Goal: Task Accomplishment & Management: Manage account settings

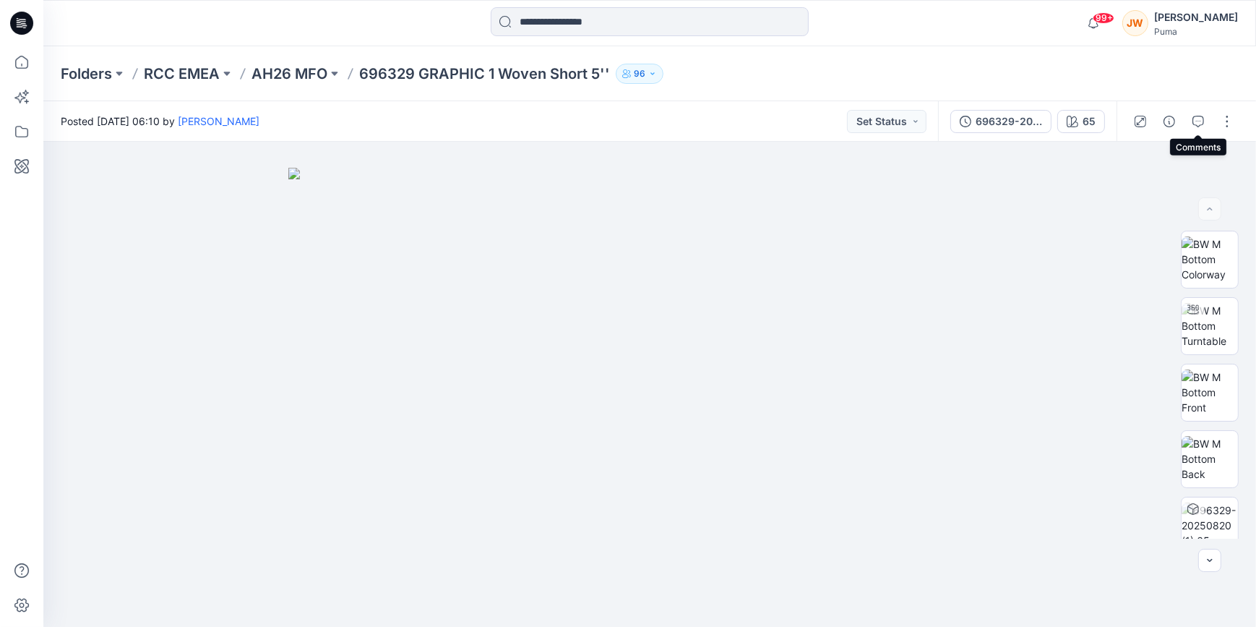
click at [1239, 138] on div at bounding box center [1184, 121] width 134 height 40
click at [1226, 123] on button "button" at bounding box center [1227, 121] width 23 height 23
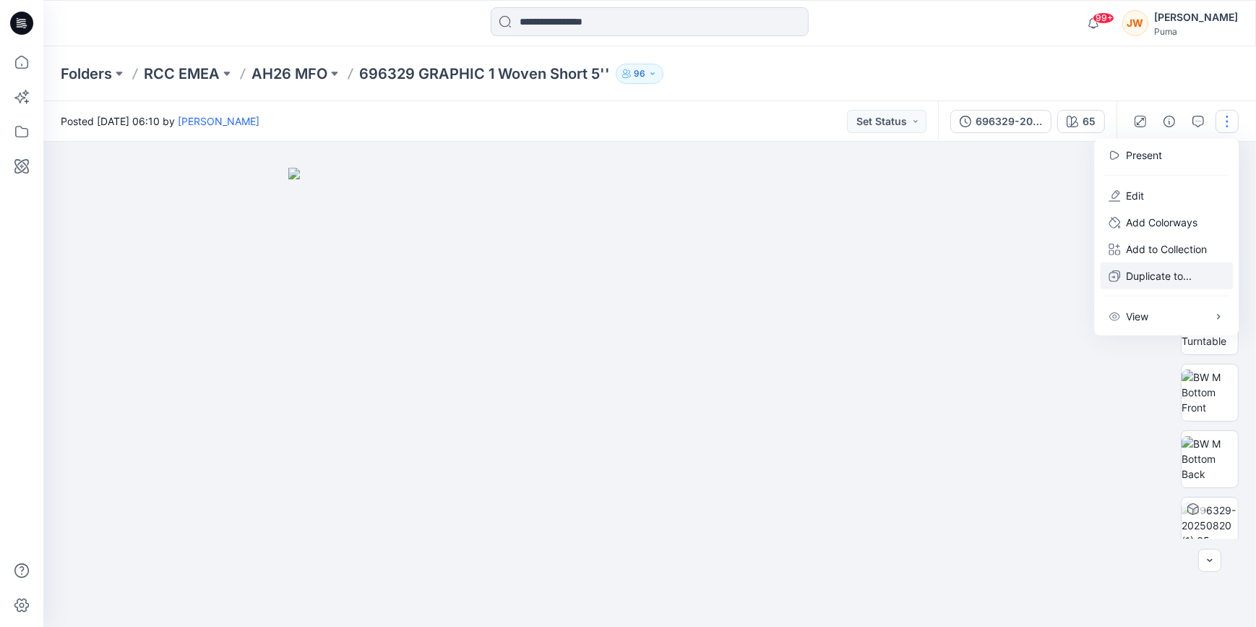
click at [1158, 272] on p "Duplicate to..." at bounding box center [1159, 275] width 66 height 15
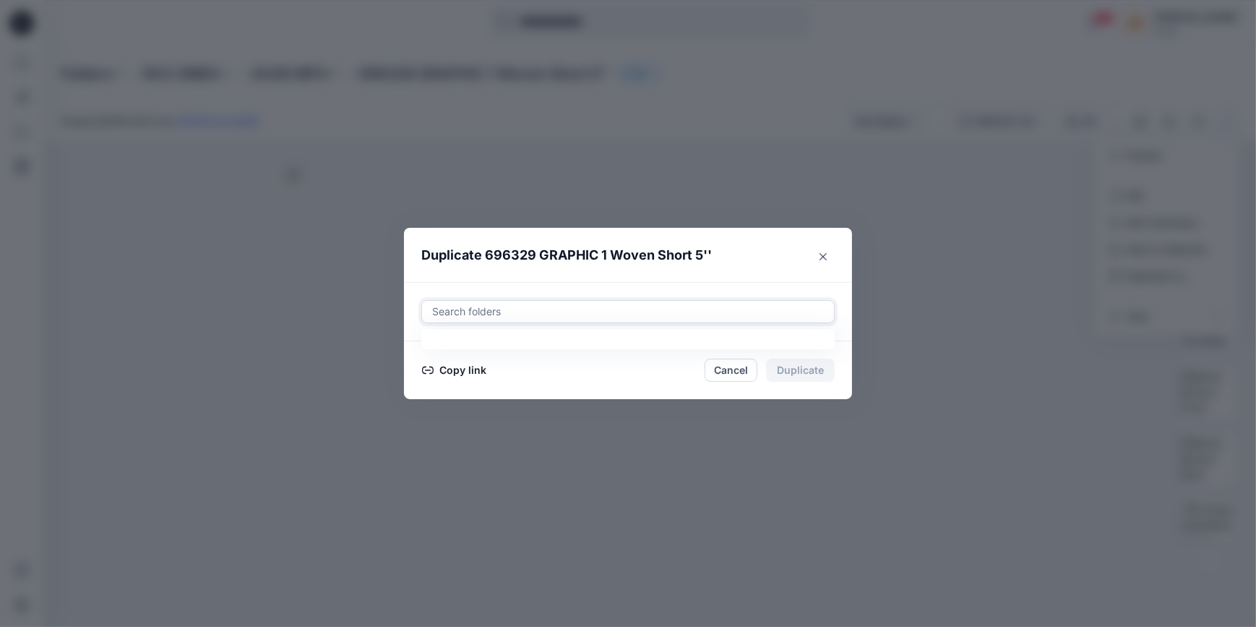
click at [541, 308] on div at bounding box center [628, 311] width 395 height 17
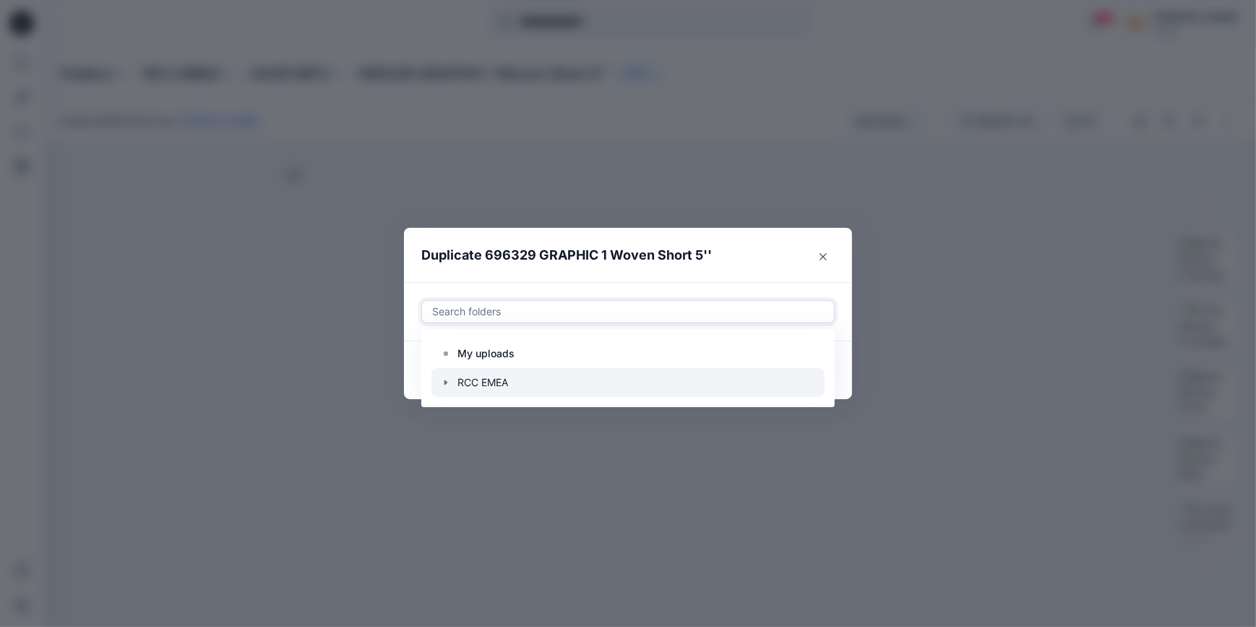
click at [443, 379] on icon "button" at bounding box center [446, 383] width 12 height 12
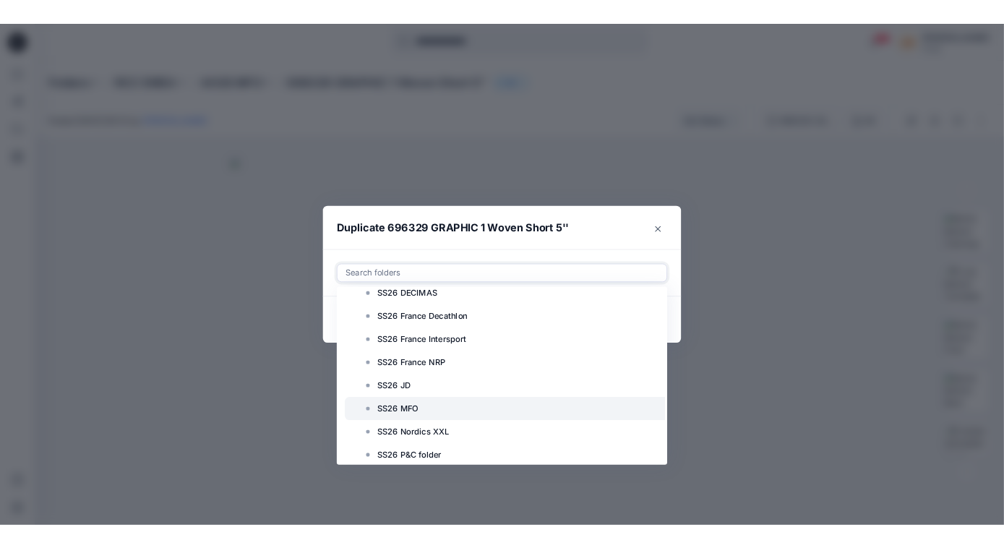
scroll to position [7256, 0]
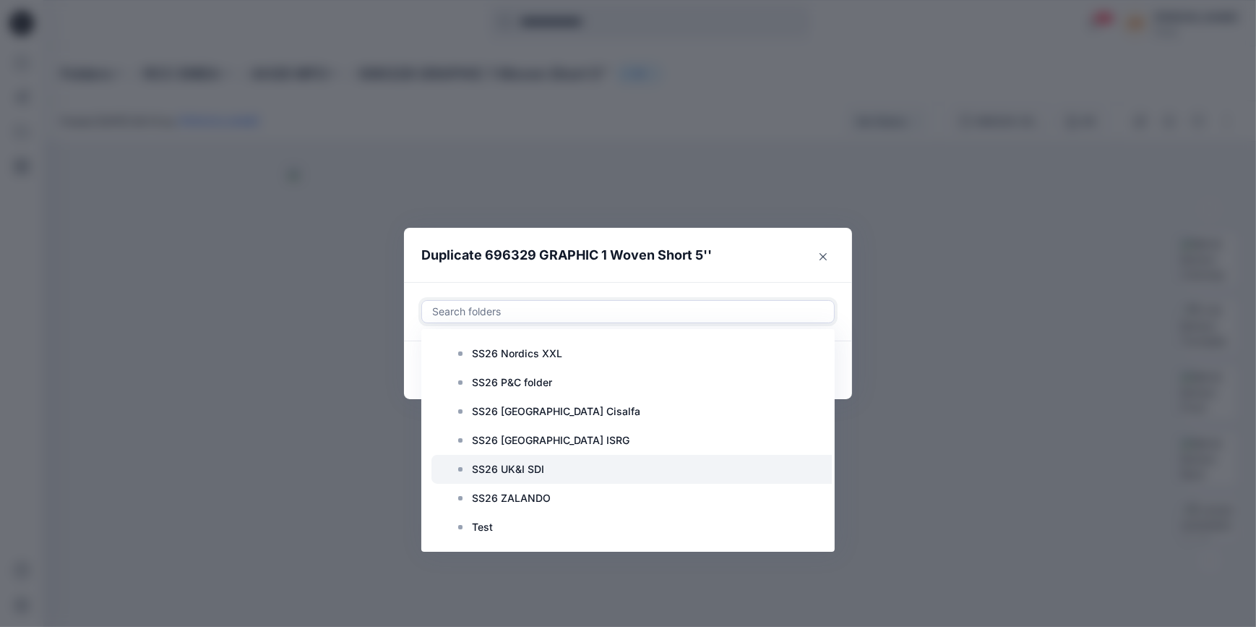
click at [520, 464] on p "SS26 UK&I SDI" at bounding box center [508, 468] width 72 height 17
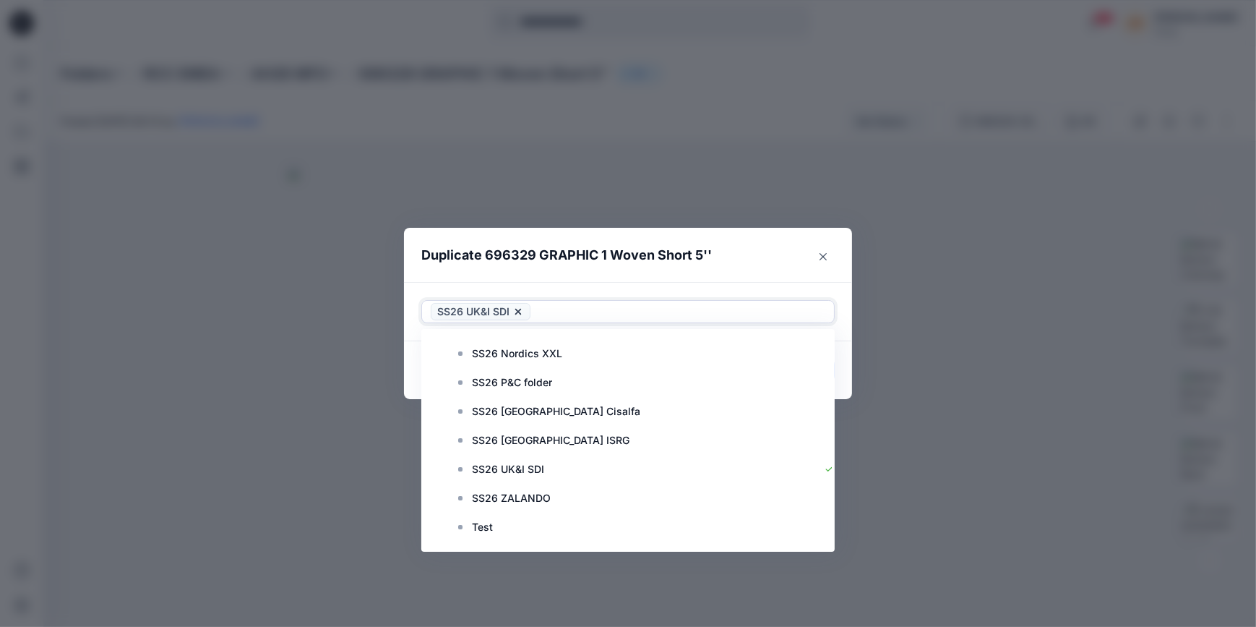
click at [408, 372] on footer "Copy link Cancel Duplicate" at bounding box center [628, 370] width 448 height 58
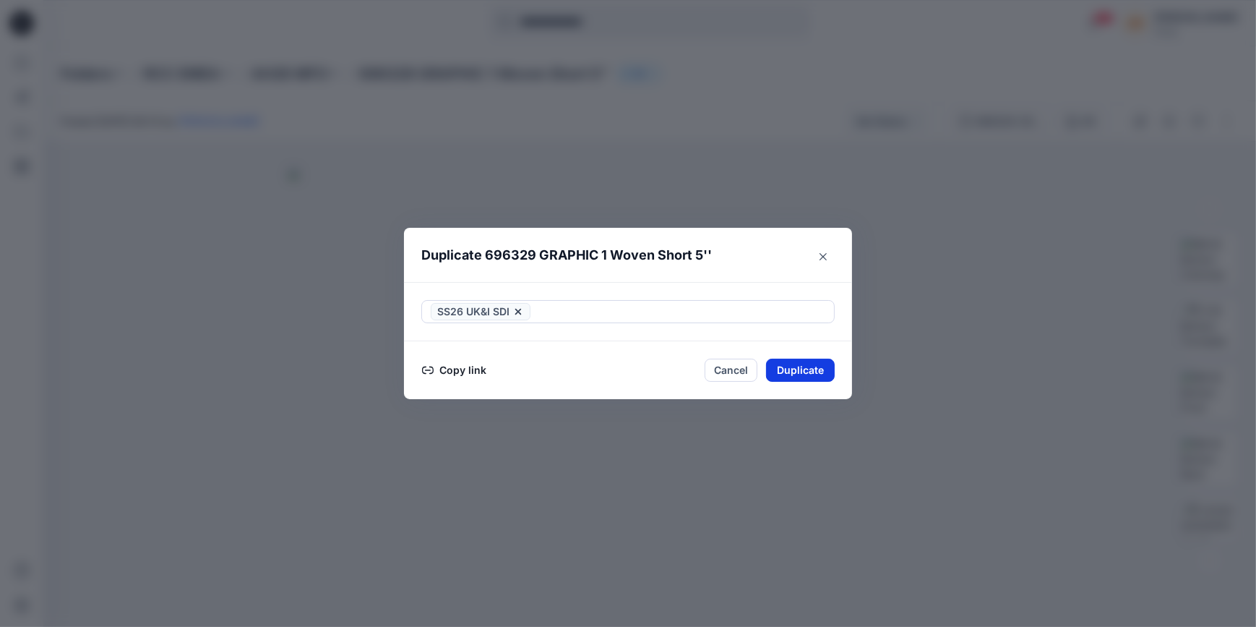
click at [795, 364] on button "Duplicate" at bounding box center [800, 369] width 69 height 23
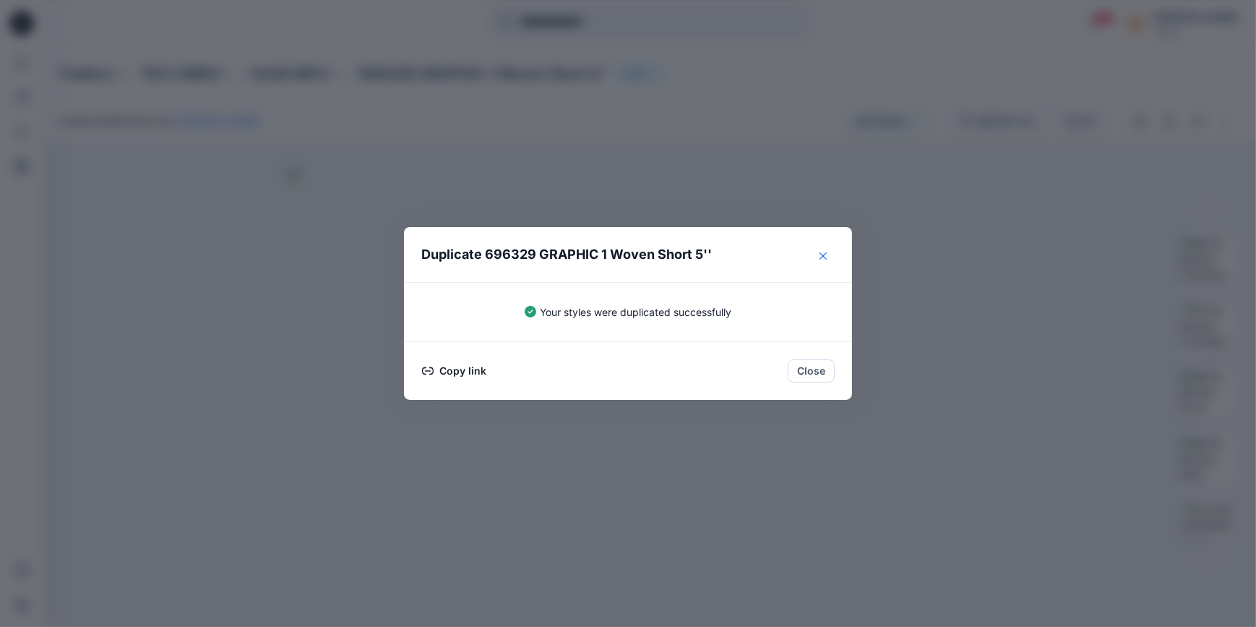
click at [823, 253] on icon "Close" at bounding box center [823, 255] width 7 height 7
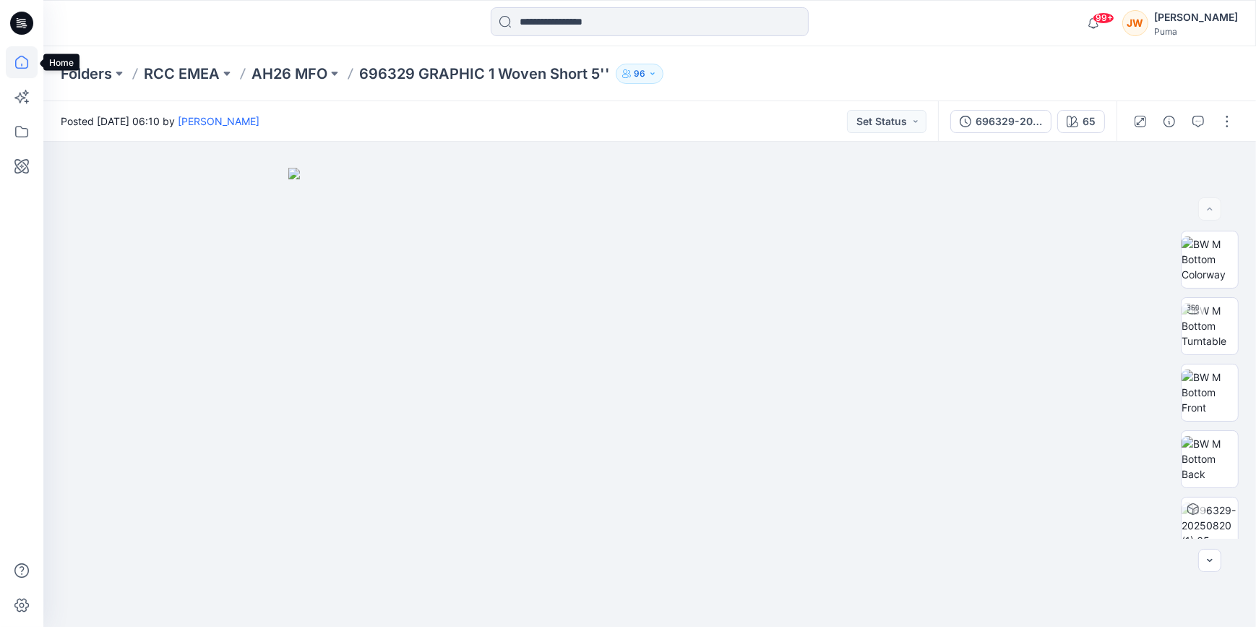
click at [27, 71] on icon at bounding box center [22, 62] width 32 height 32
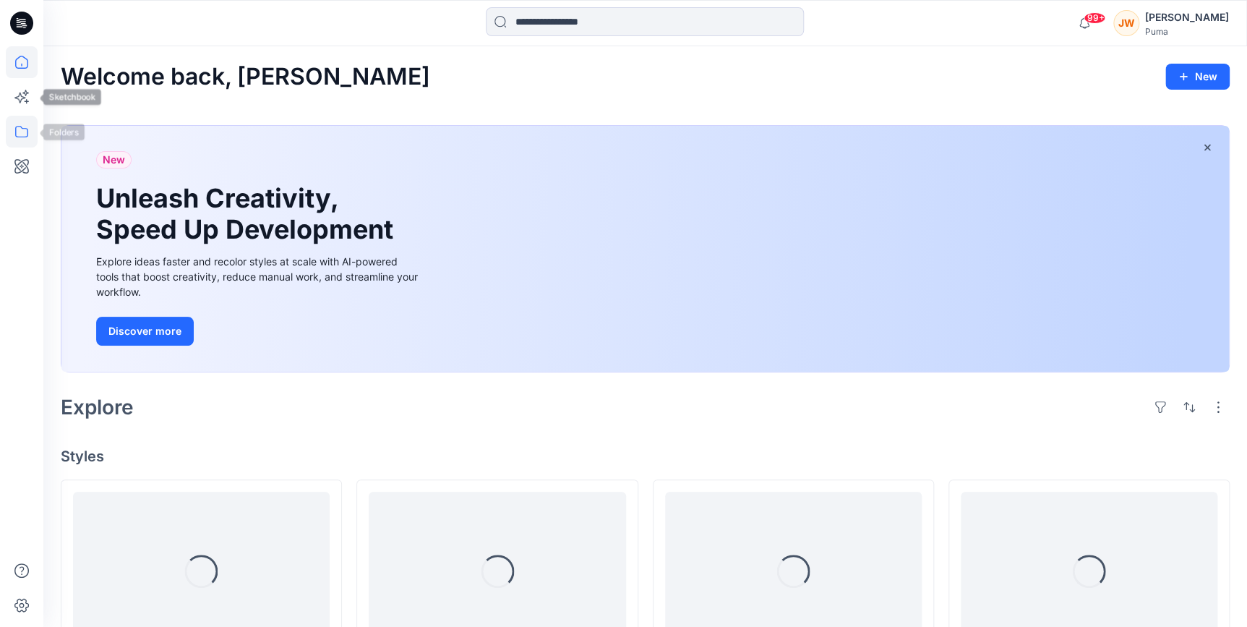
click at [21, 132] on icon at bounding box center [22, 132] width 32 height 32
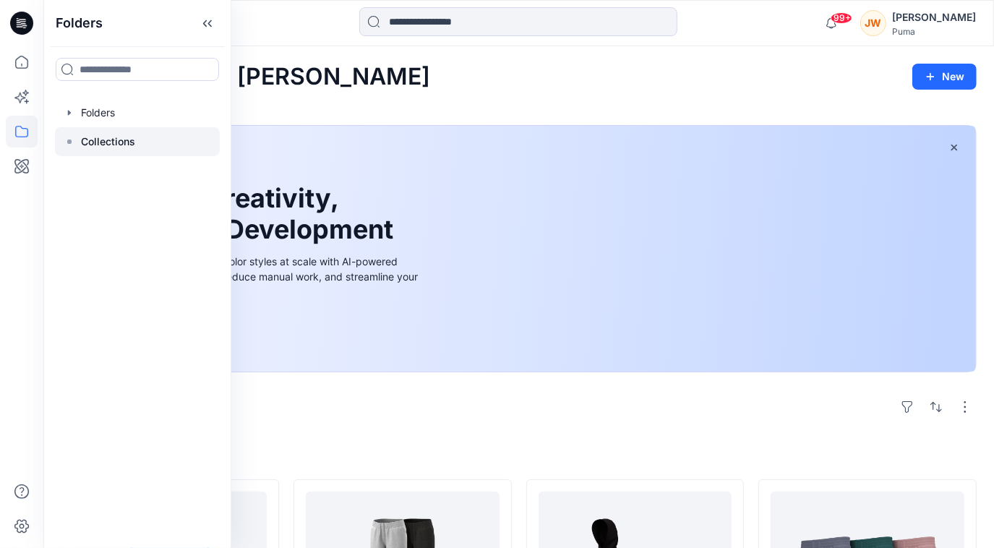
click at [65, 143] on icon at bounding box center [70, 142] width 12 height 12
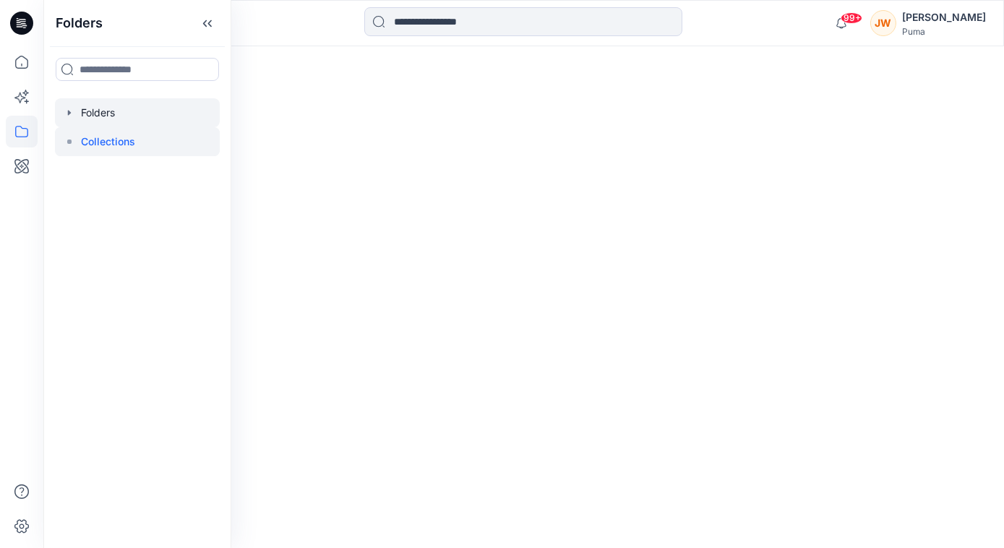
click at [70, 117] on icon "button" at bounding box center [70, 113] width 12 height 12
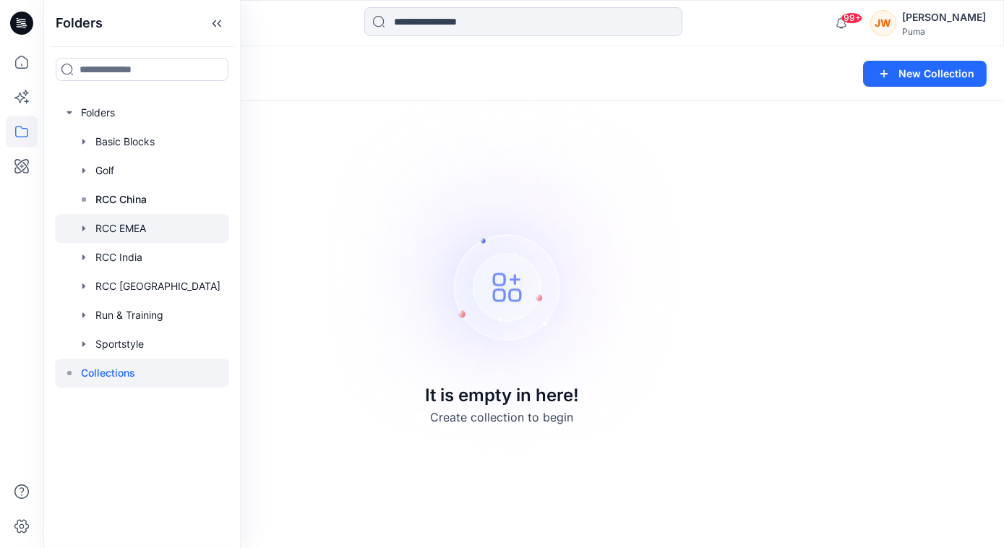
click at [83, 232] on icon "button" at bounding box center [84, 229] width 12 height 12
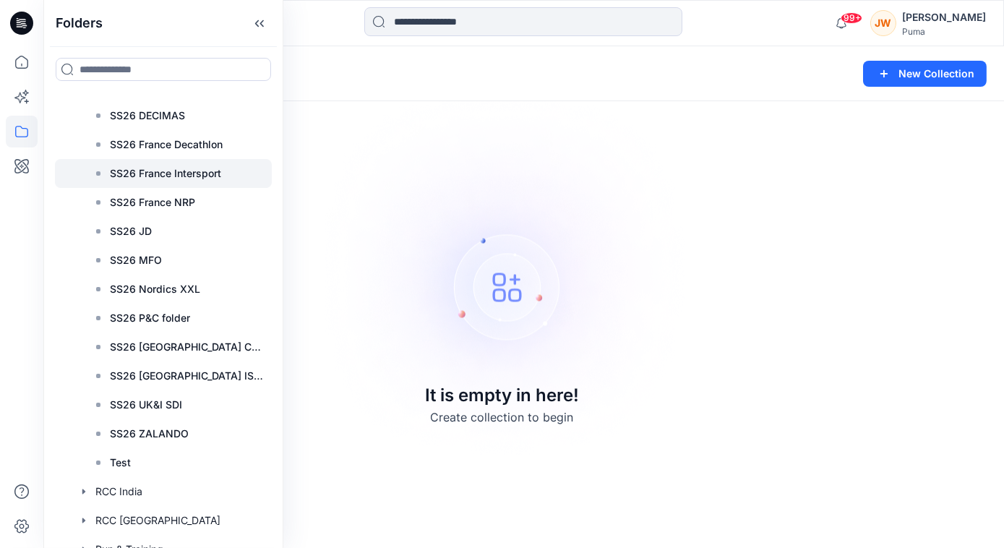
scroll to position [7215, 0]
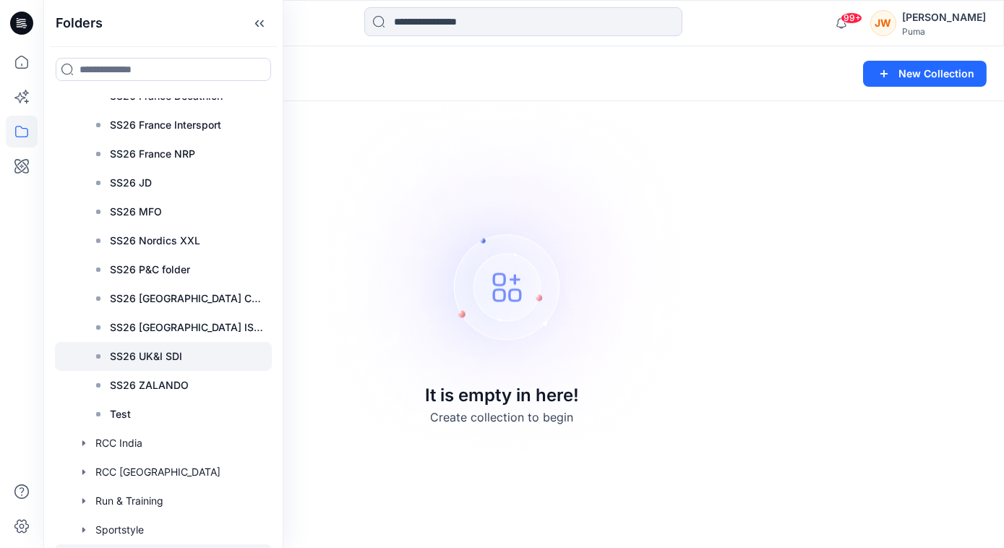
click at [145, 349] on p "SS26 UK&I SDI" at bounding box center [146, 356] width 72 height 17
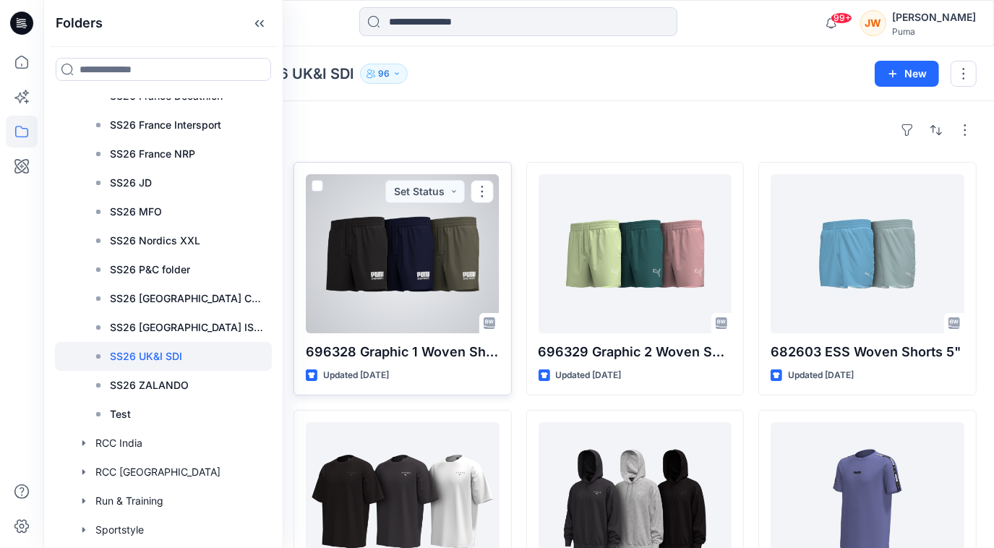
click at [418, 255] on div at bounding box center [403, 253] width 194 height 159
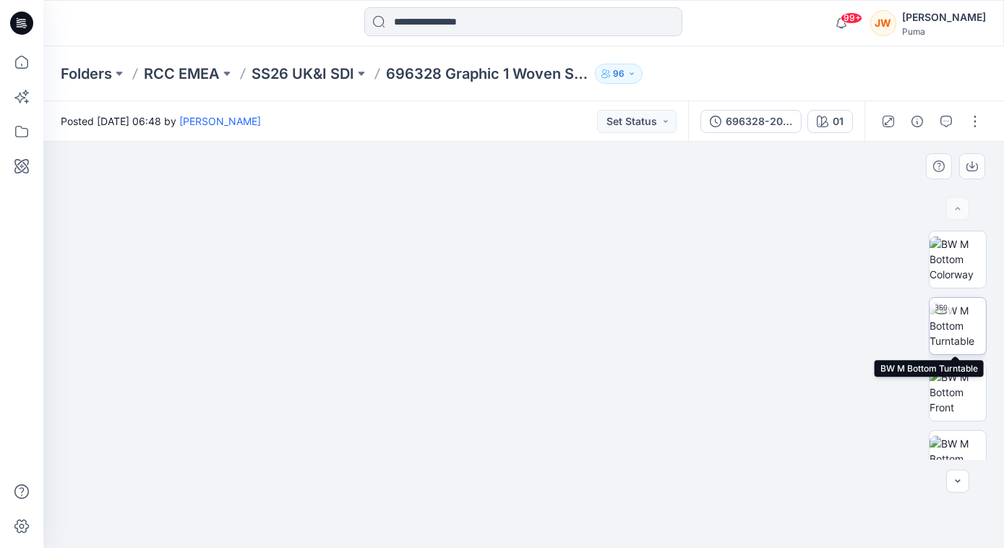
click at [958, 303] on img at bounding box center [957, 326] width 56 height 46
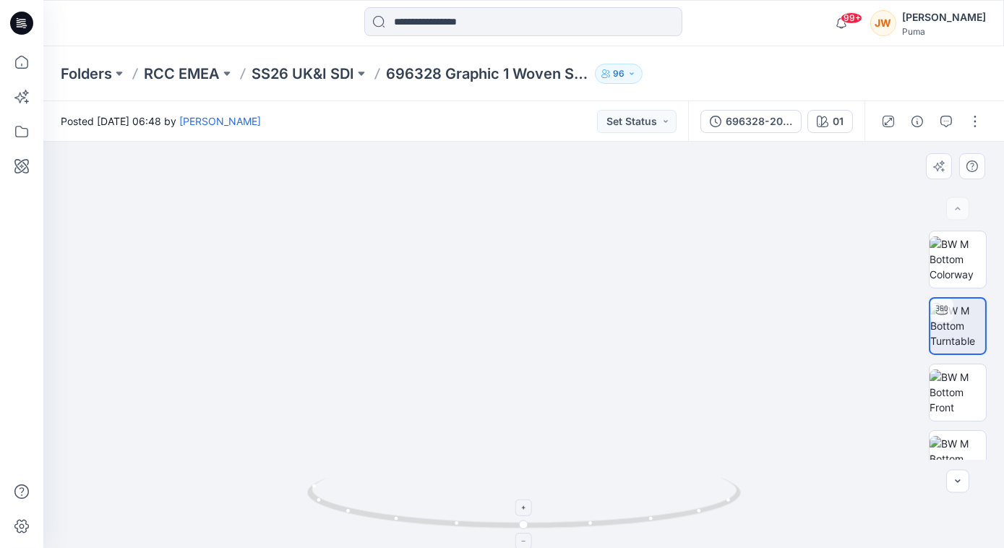
drag, startPoint x: 553, startPoint y: 204, endPoint x: 509, endPoint y: 483, distance: 283.1
click at [509, 483] on div at bounding box center [523, 345] width 960 height 406
click at [320, 76] on p "SS26 UK&I SDI" at bounding box center [302, 74] width 103 height 20
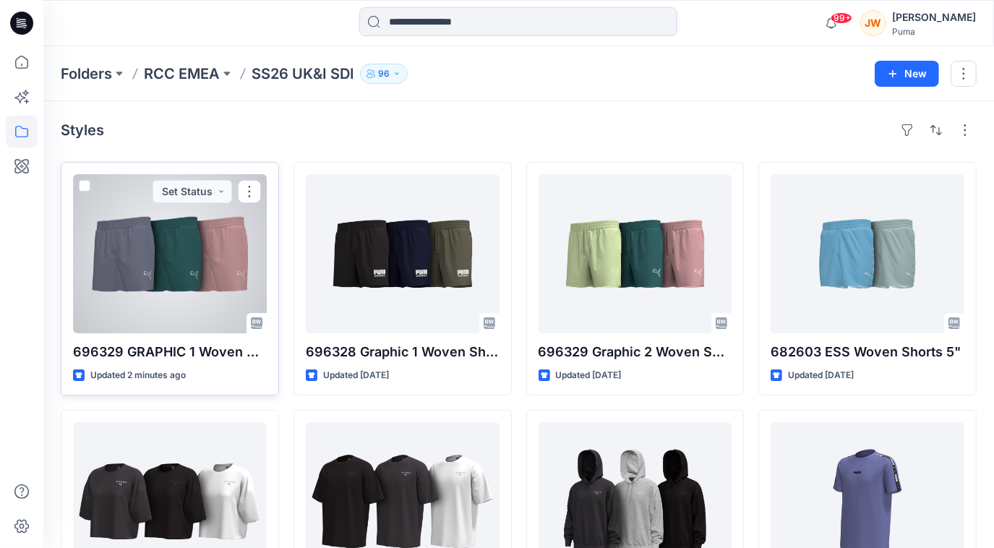
click at [184, 263] on div at bounding box center [170, 253] width 194 height 159
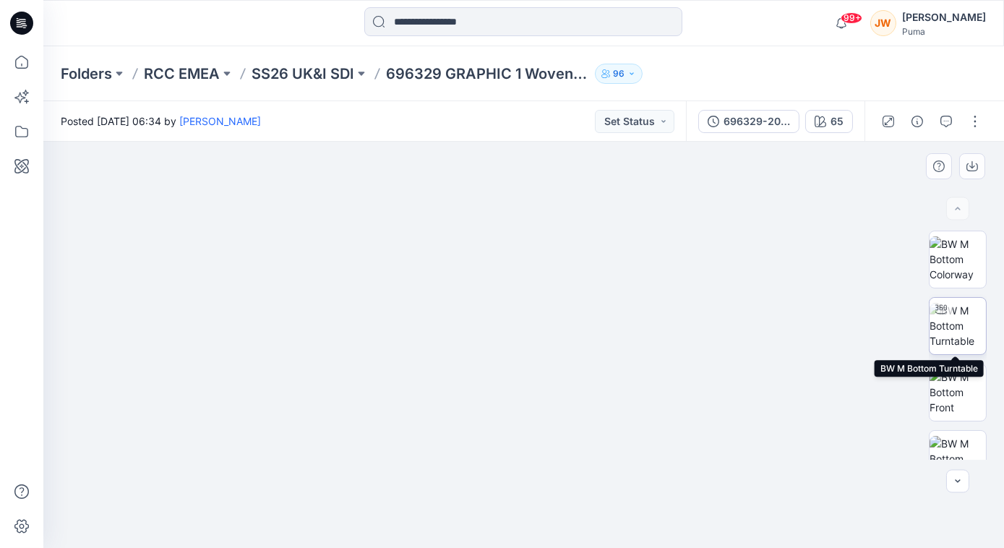
click at [967, 327] on img at bounding box center [957, 326] width 56 height 46
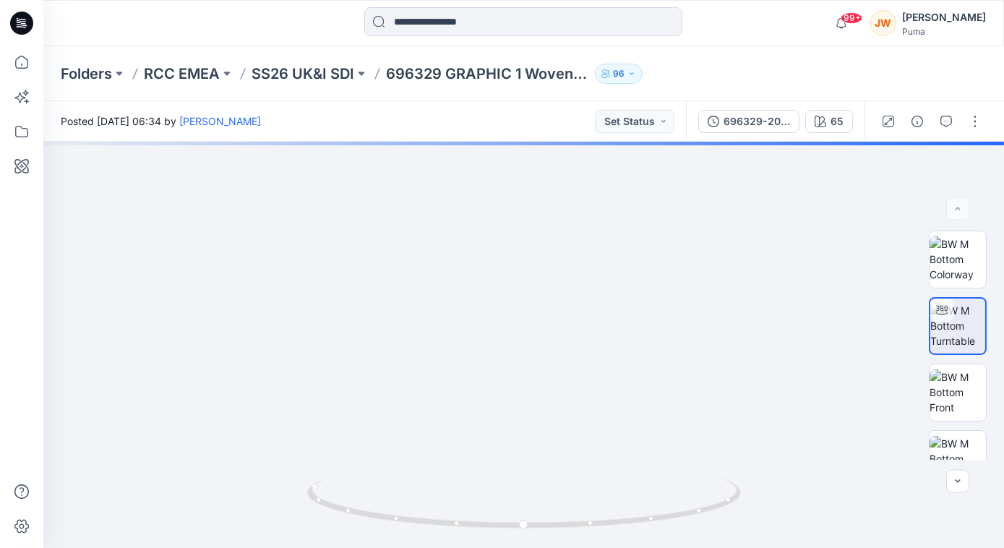
drag, startPoint x: 504, startPoint y: 509, endPoint x: 479, endPoint y: 581, distance: 75.6
click at [479, 548] on html "99+ Notifications Leo Ma shared 695953-20250820 in AH26 MFO (Unknown) 12 minute…" at bounding box center [502, 274] width 1004 height 548
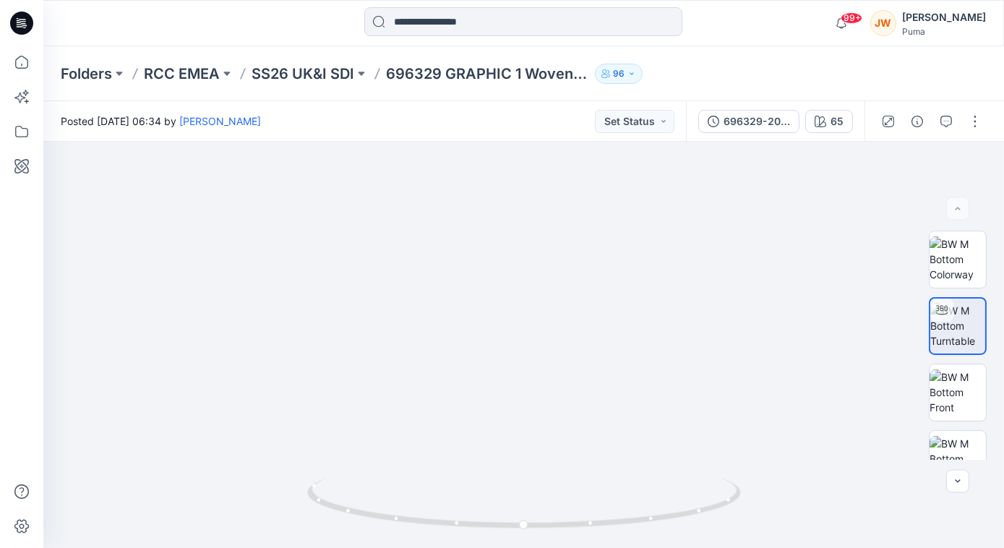
click at [313, 62] on div "Folders RCC EMEA SS26 UK&I SDI 696329 GRAPHIC 1 Woven Short 5'' 96" at bounding box center [523, 73] width 960 height 55
click at [313, 70] on p "SS26 UK&I SDI" at bounding box center [302, 74] width 103 height 20
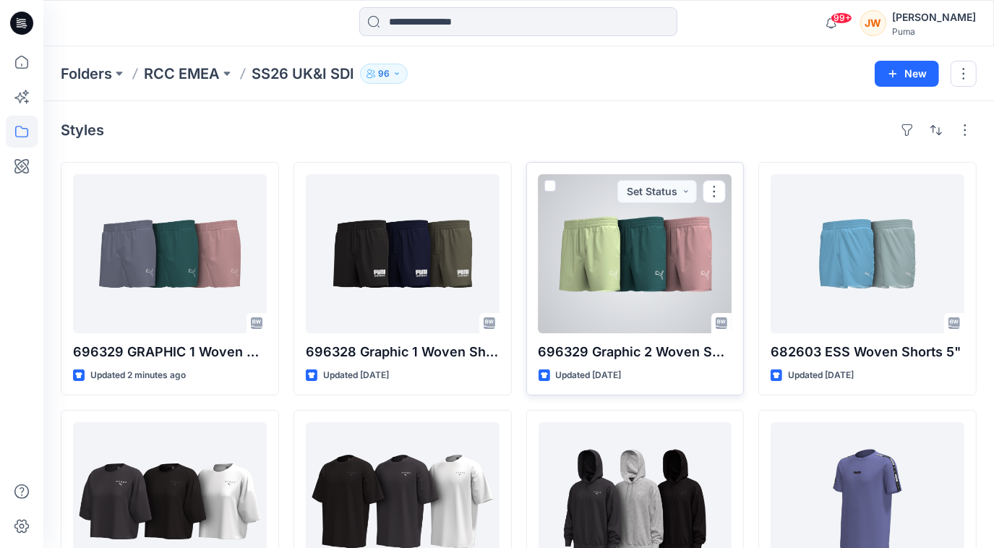
click at [686, 225] on div at bounding box center [635, 253] width 194 height 159
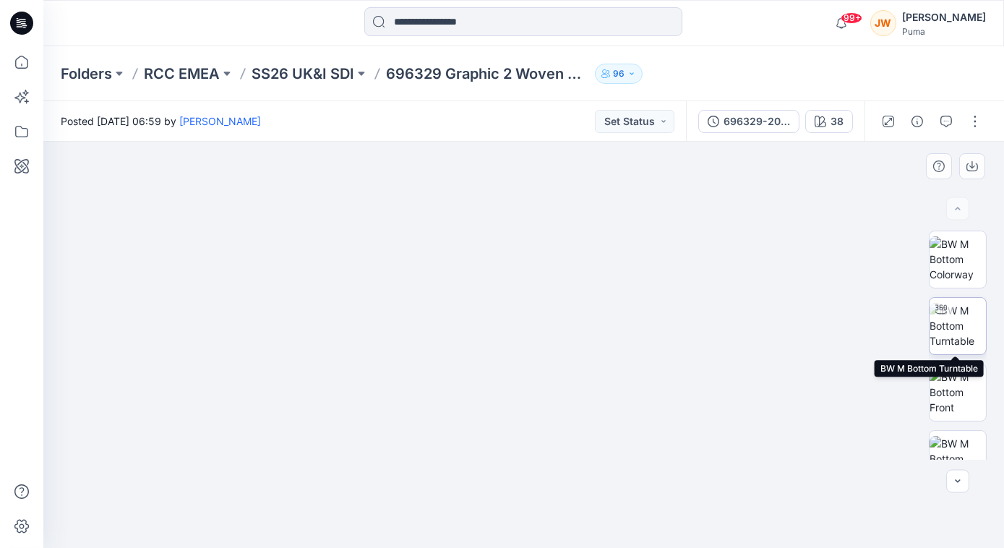
click at [966, 318] on img at bounding box center [957, 326] width 56 height 46
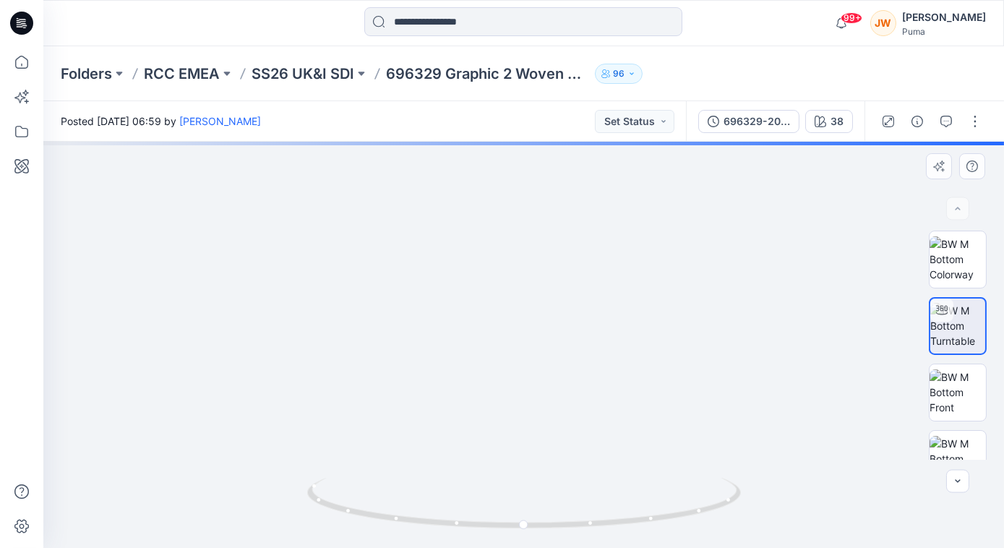
drag, startPoint x: 536, startPoint y: 202, endPoint x: 556, endPoint y: 467, distance: 265.3
click at [533, 548] on html "99+ Notifications Leo Ma shared 695953-20250820 in AH26 MFO (Unknown) 12 minute…" at bounding box center [502, 274] width 1004 height 548
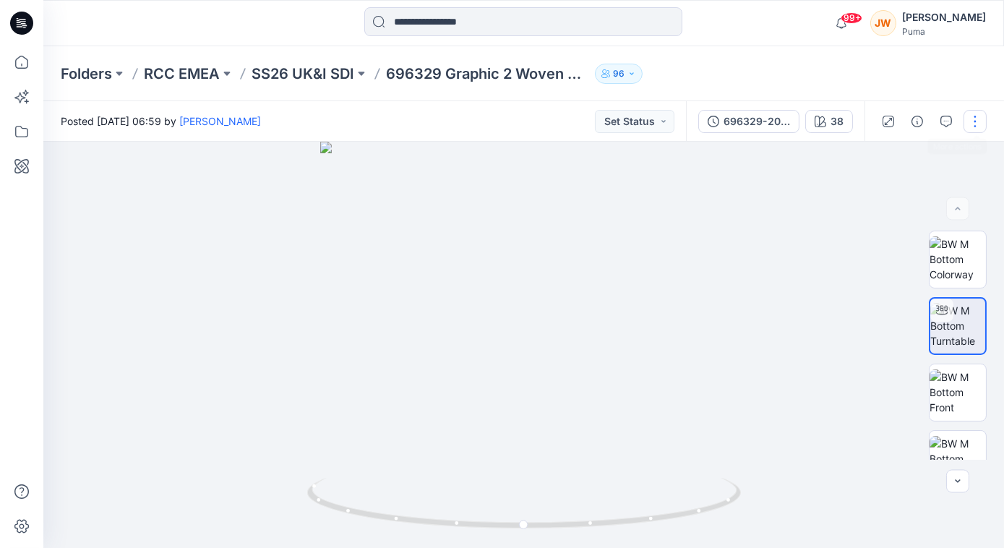
click at [973, 124] on button "button" at bounding box center [974, 121] width 23 height 23
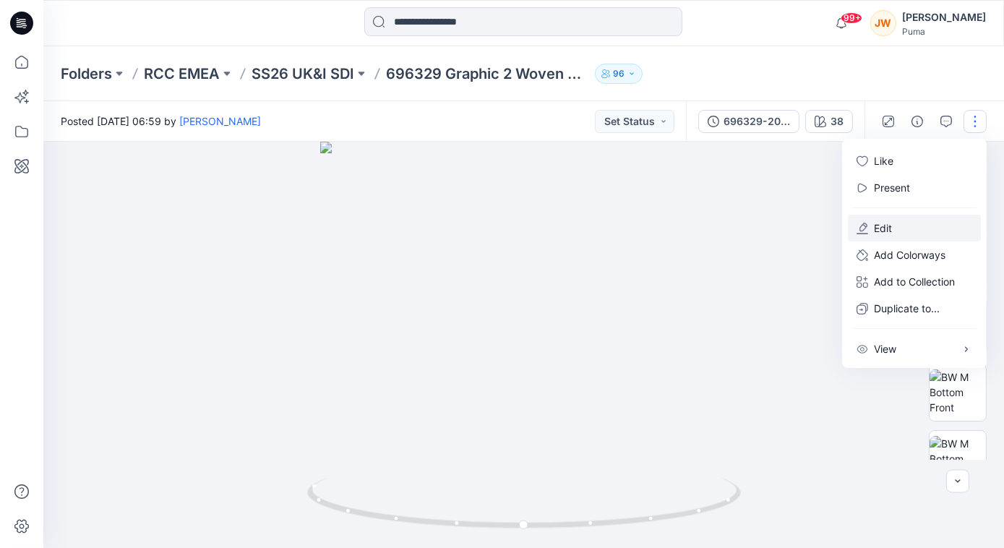
click at [937, 230] on button "Edit" at bounding box center [914, 228] width 133 height 27
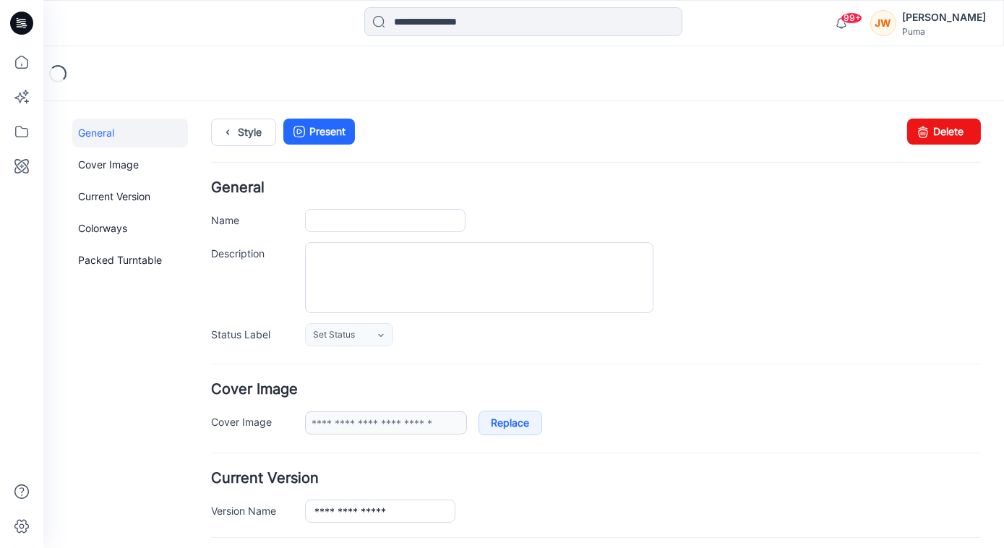
type input "**********"
type input "**"
type input "**********"
click at [952, 129] on link "Delete" at bounding box center [944, 131] width 74 height 26
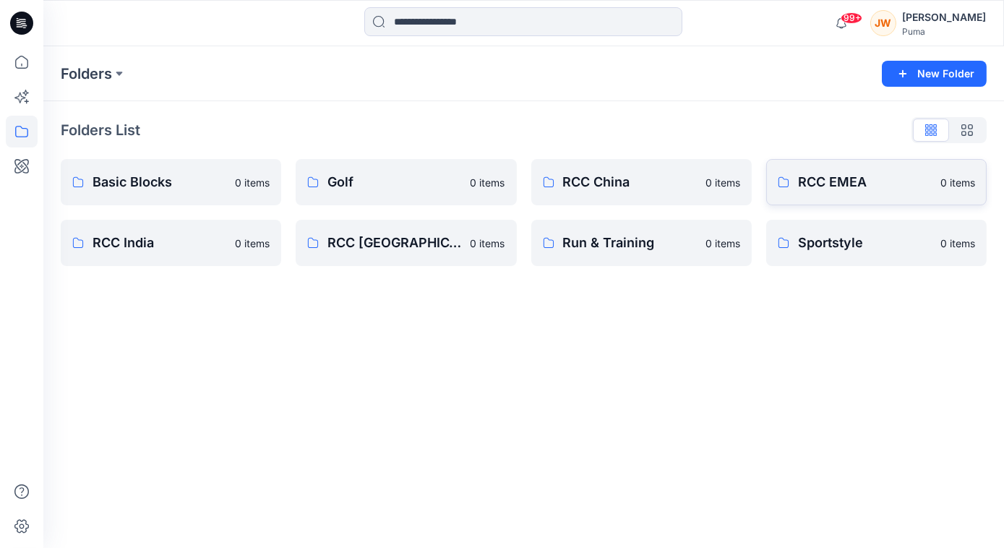
click at [859, 182] on p "RCC EMEA" at bounding box center [865, 182] width 134 height 20
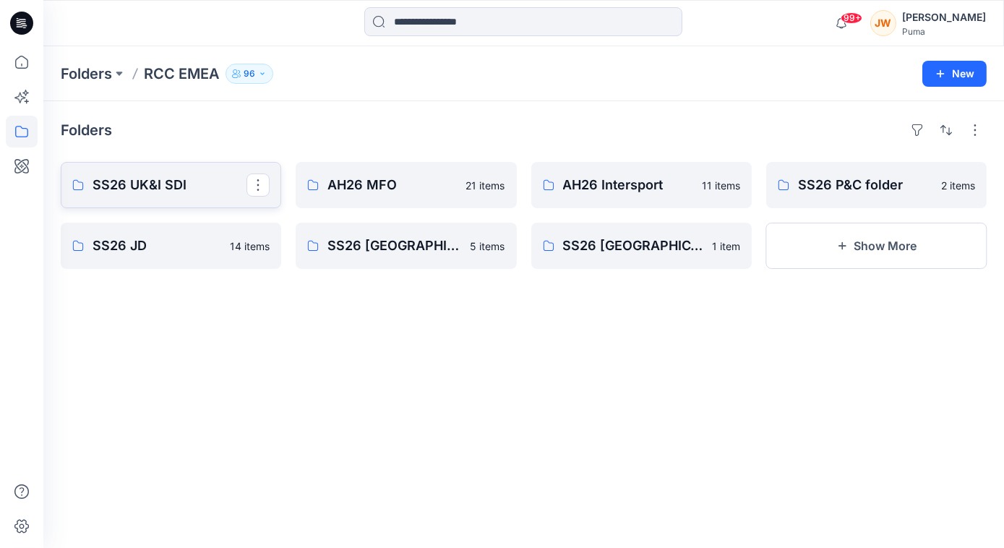
click at [160, 192] on p "SS26 UK&I SDI" at bounding box center [170, 185] width 154 height 20
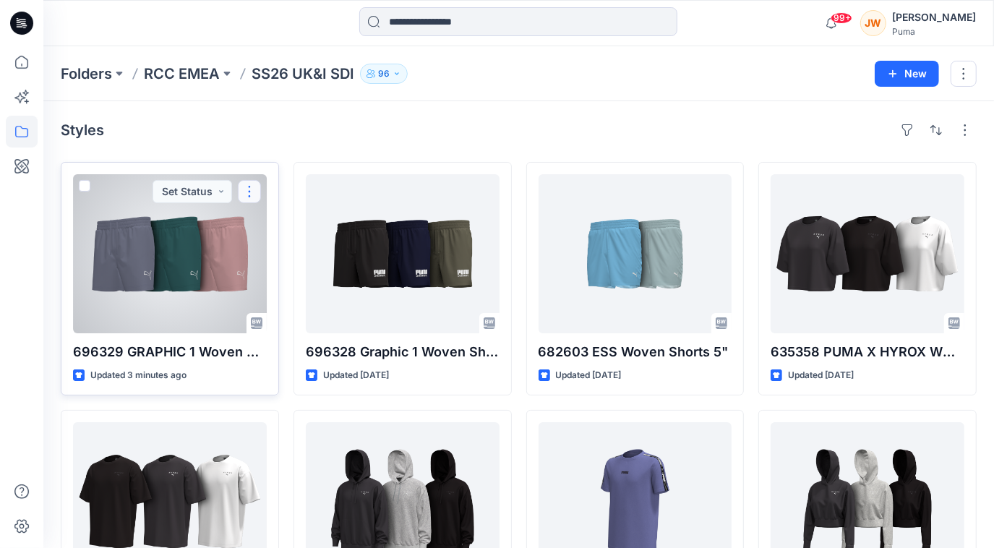
click at [251, 190] on button "button" at bounding box center [249, 191] width 23 height 23
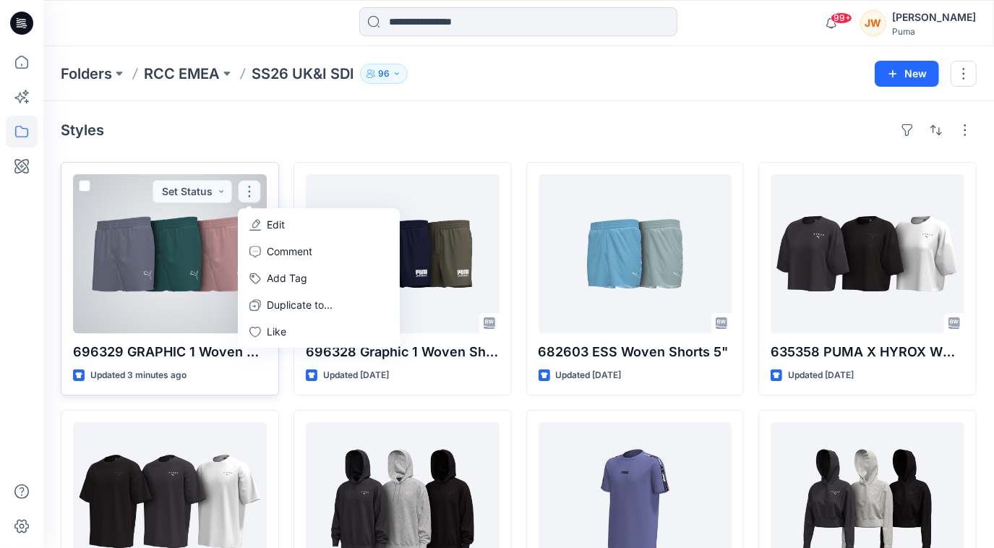
click at [163, 249] on div at bounding box center [170, 253] width 194 height 159
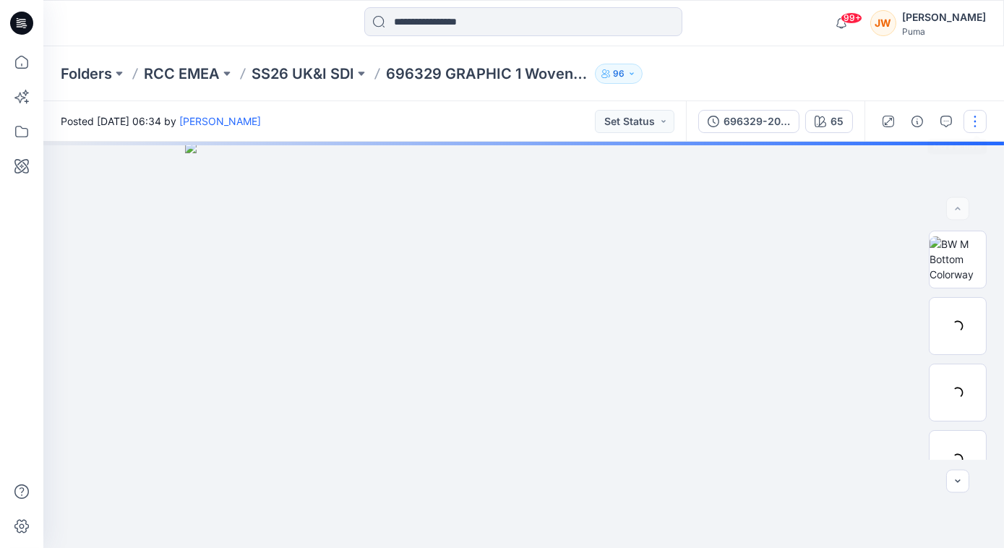
click at [977, 126] on button "button" at bounding box center [974, 121] width 23 height 23
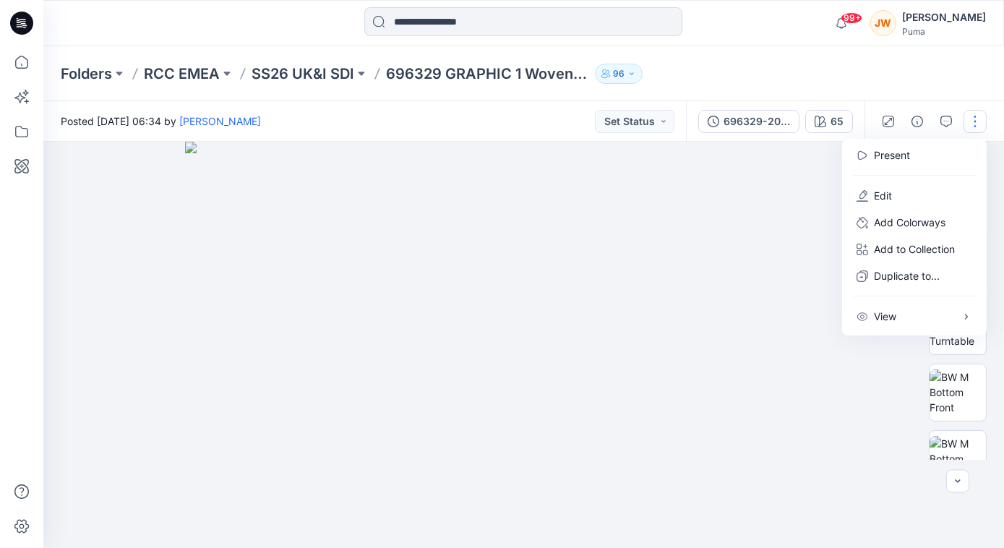
click at [785, 69] on div "Folders RCC EMEA SS26 UK&I SDI 696329 GRAPHIC 1 Woven Short 5'' 96" at bounding box center [467, 74] width 813 height 20
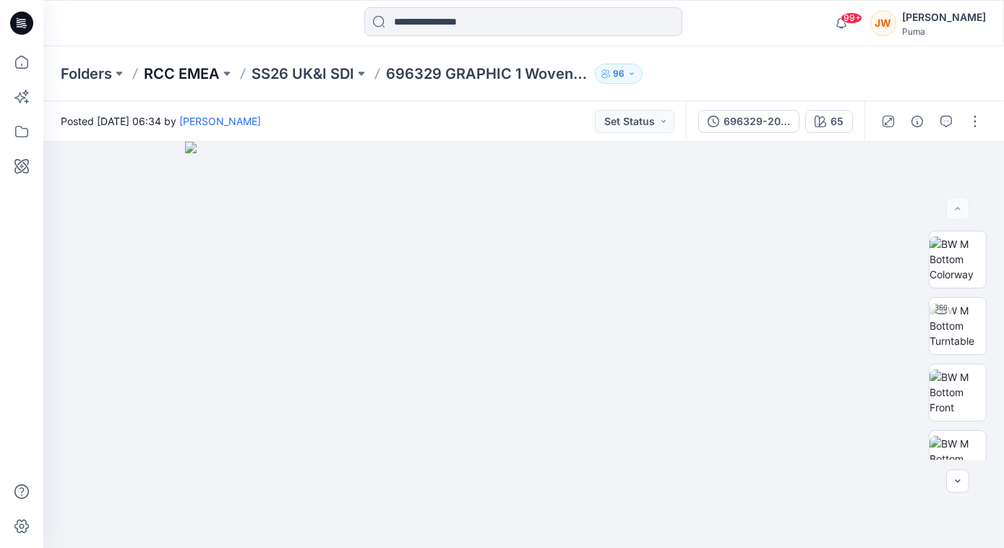
click at [189, 74] on p "RCC EMEA" at bounding box center [182, 74] width 76 height 20
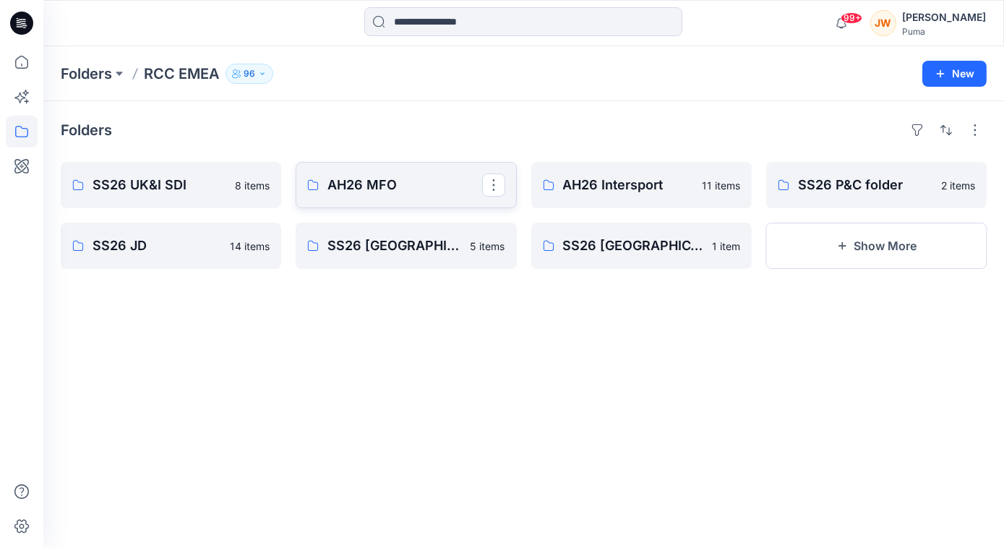
click at [351, 181] on p "AH26 MFO" at bounding box center [404, 185] width 154 height 20
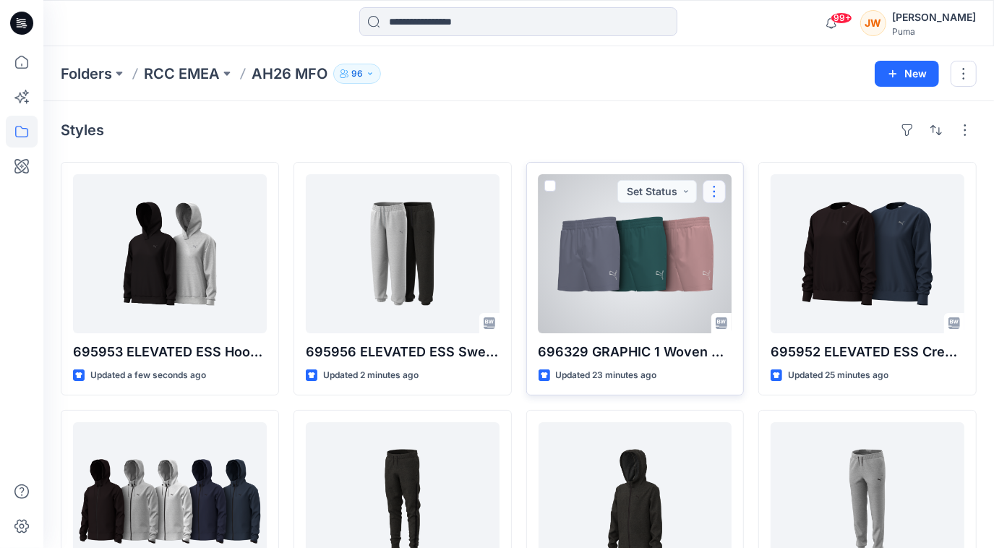
click at [715, 189] on button "button" at bounding box center [713, 191] width 23 height 23
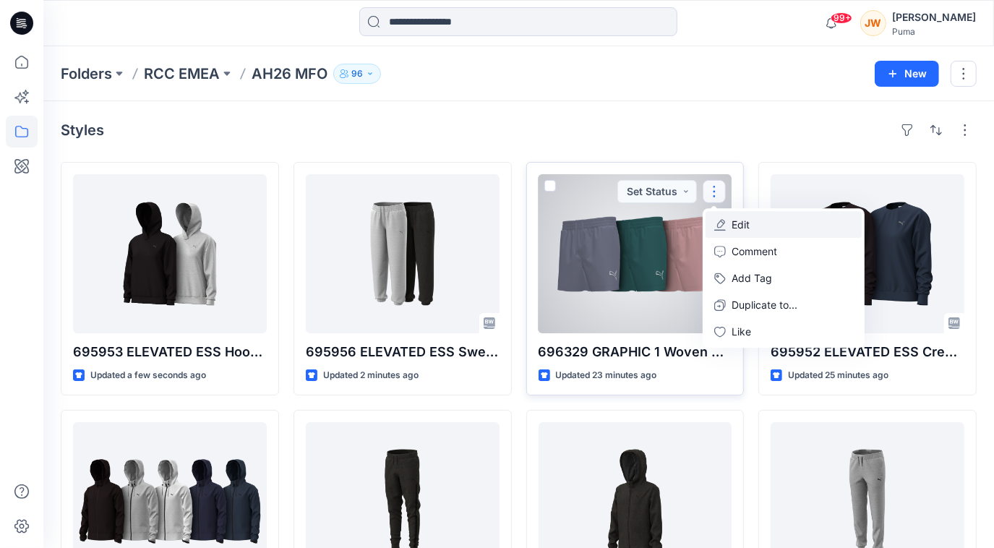
click at [735, 221] on p "Edit" at bounding box center [740, 224] width 18 height 15
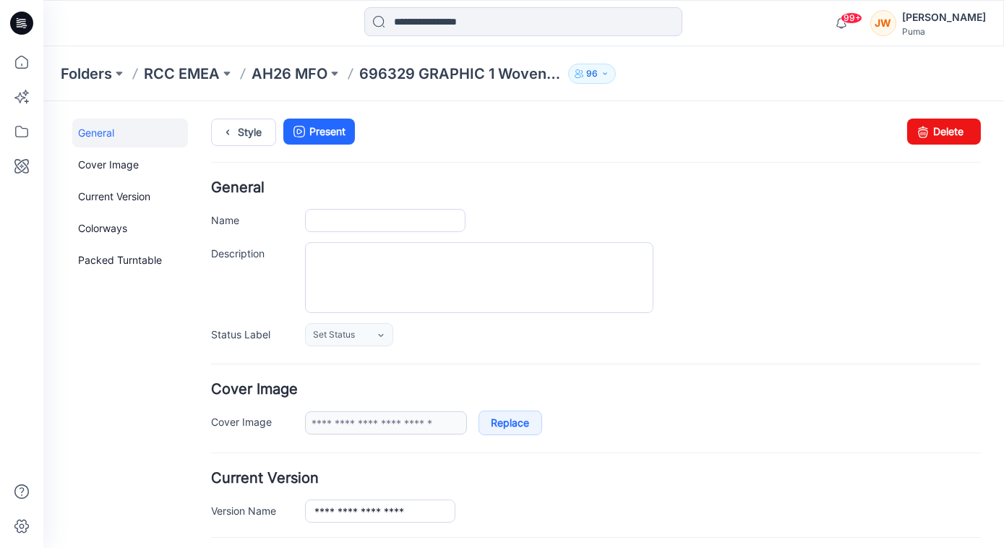
type input "**********"
type input "**"
type input "**********"
click at [931, 137] on link "Delete" at bounding box center [944, 131] width 74 height 26
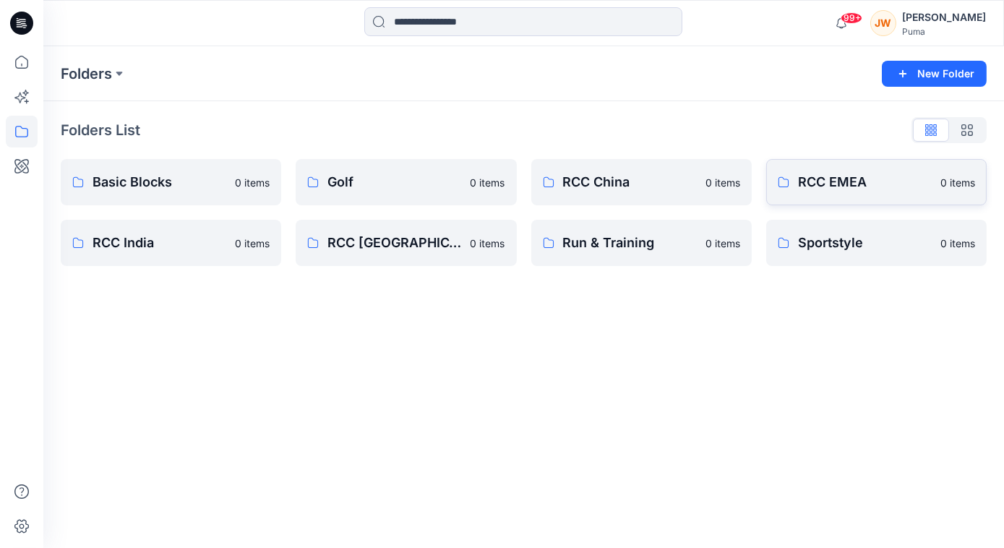
click at [830, 174] on p "RCC EMEA" at bounding box center [865, 182] width 134 height 20
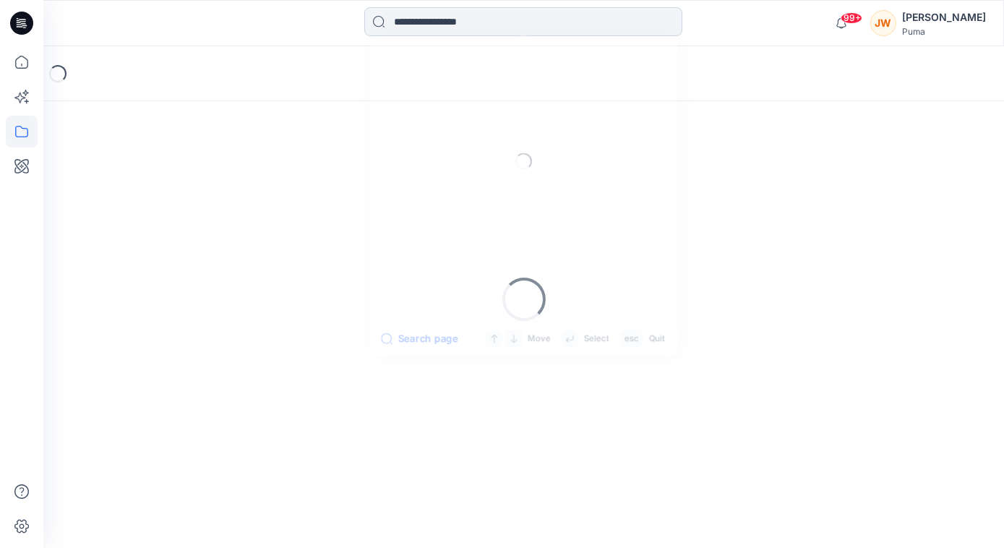
click at [503, 27] on input at bounding box center [523, 21] width 318 height 29
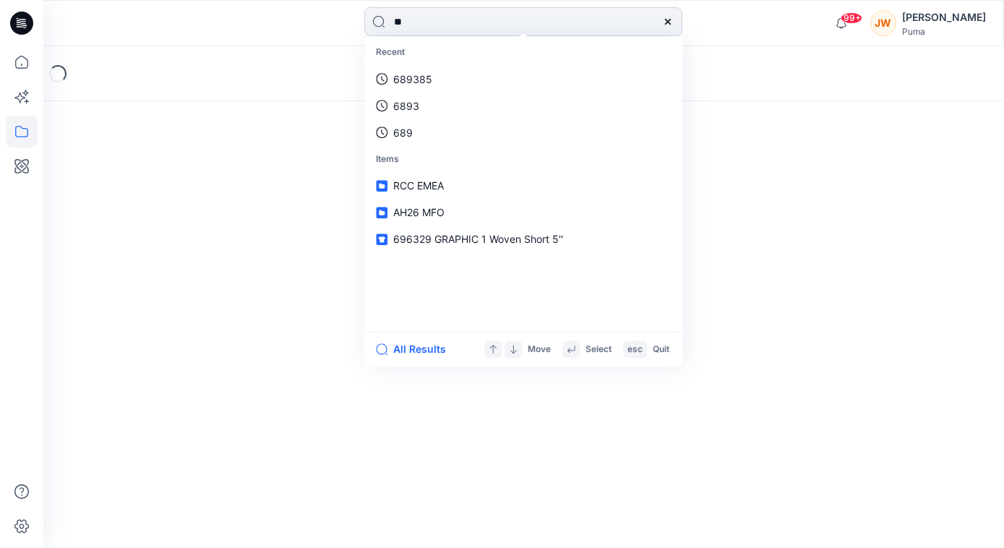
type input "***"
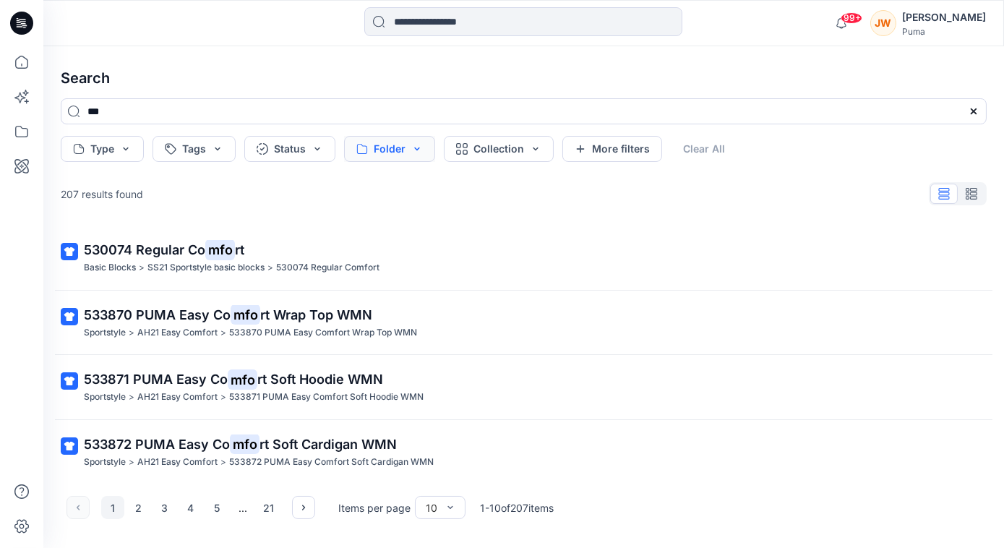
click at [400, 147] on button "Folder" at bounding box center [389, 149] width 91 height 26
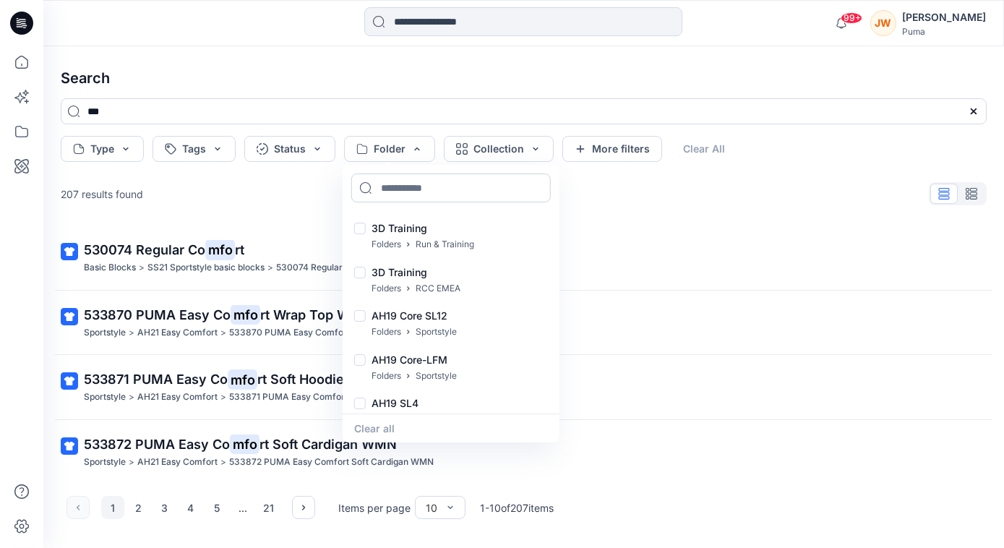
click at [422, 195] on input at bounding box center [450, 187] width 199 height 29
type input "***"
click at [642, 195] on div "207 results found" at bounding box center [523, 193] width 949 height 29
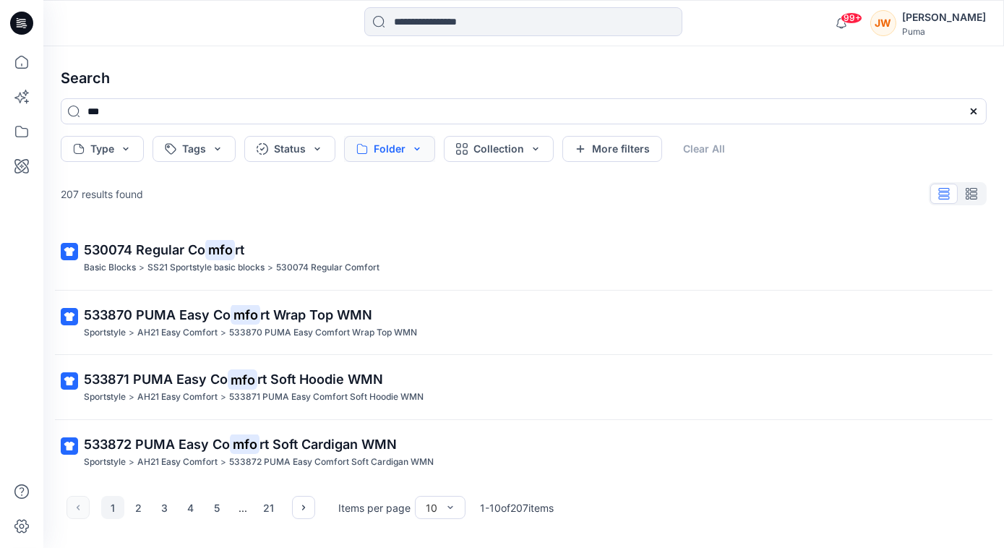
click at [413, 147] on button "Folder" at bounding box center [389, 149] width 91 height 26
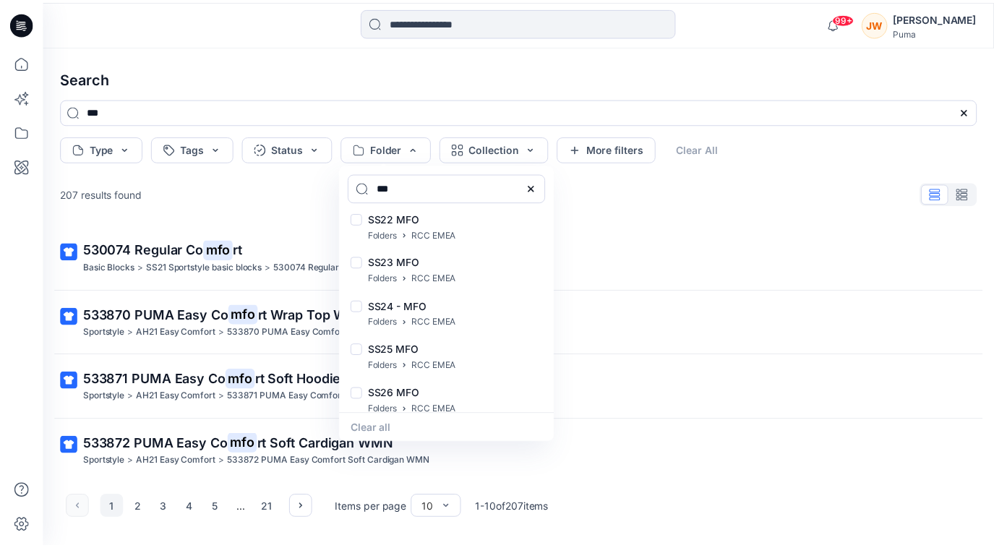
scroll to position [369, 0]
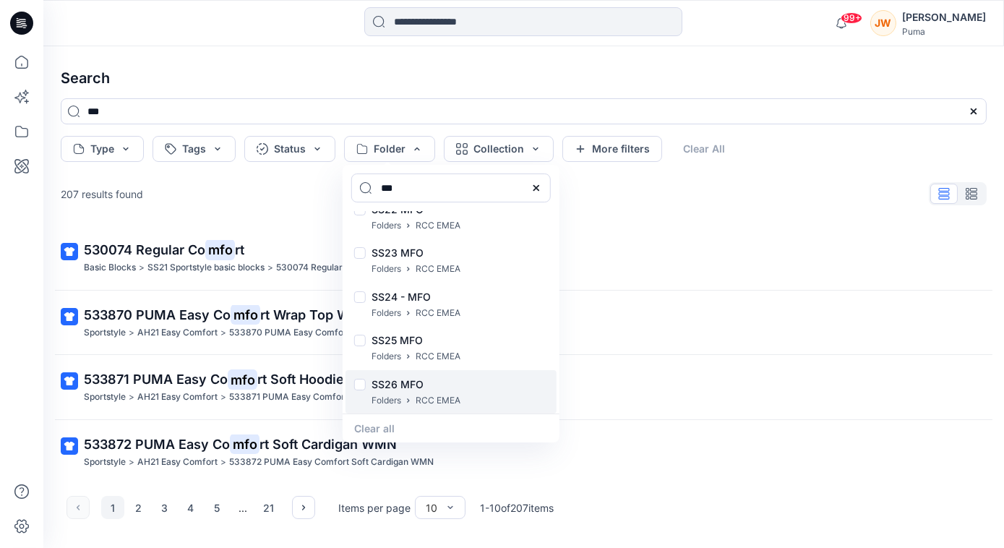
click at [442, 397] on p "RCC EMEA" at bounding box center [438, 400] width 45 height 15
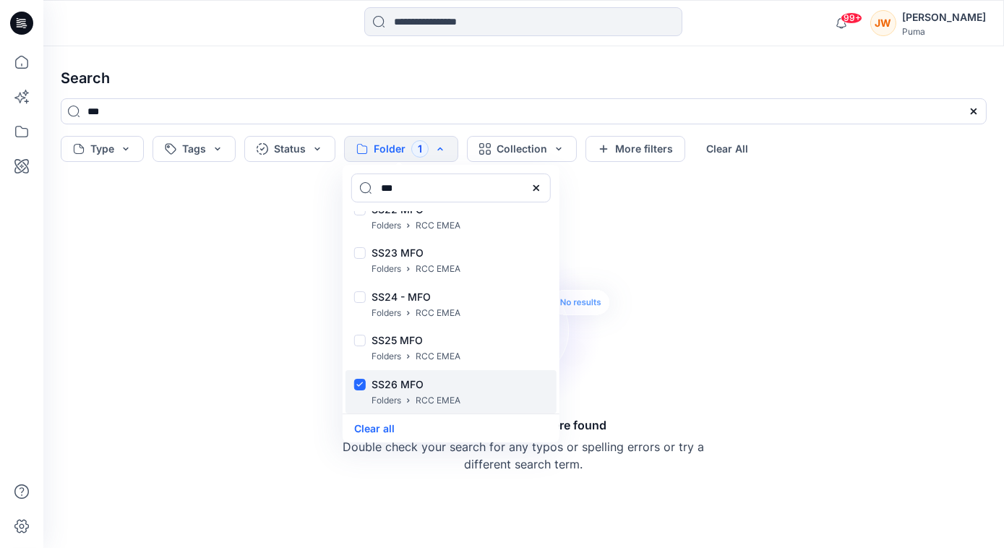
drag, startPoint x: 434, startPoint y: 380, endPoint x: 451, endPoint y: 391, distance: 20.5
click at [434, 380] on p "SS26 MFO" at bounding box center [415, 384] width 89 height 17
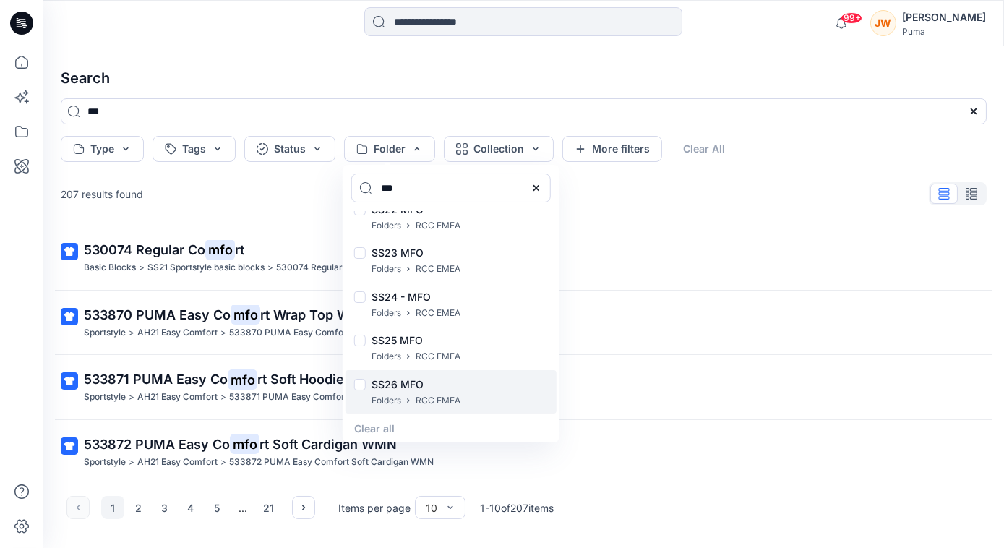
click at [423, 382] on p "SS26 MFO" at bounding box center [415, 384] width 89 height 17
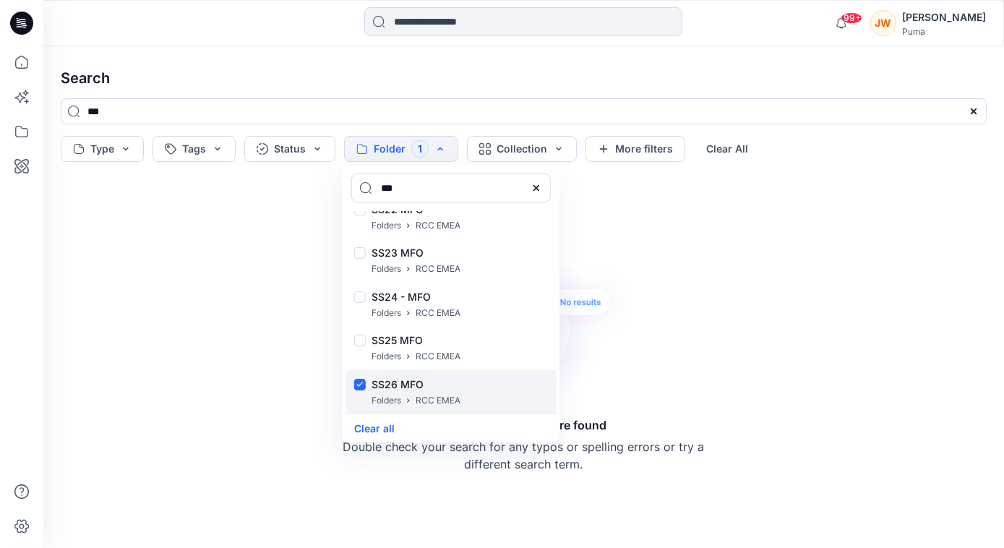
click at [410, 386] on p "SS26 MFO" at bounding box center [415, 384] width 89 height 17
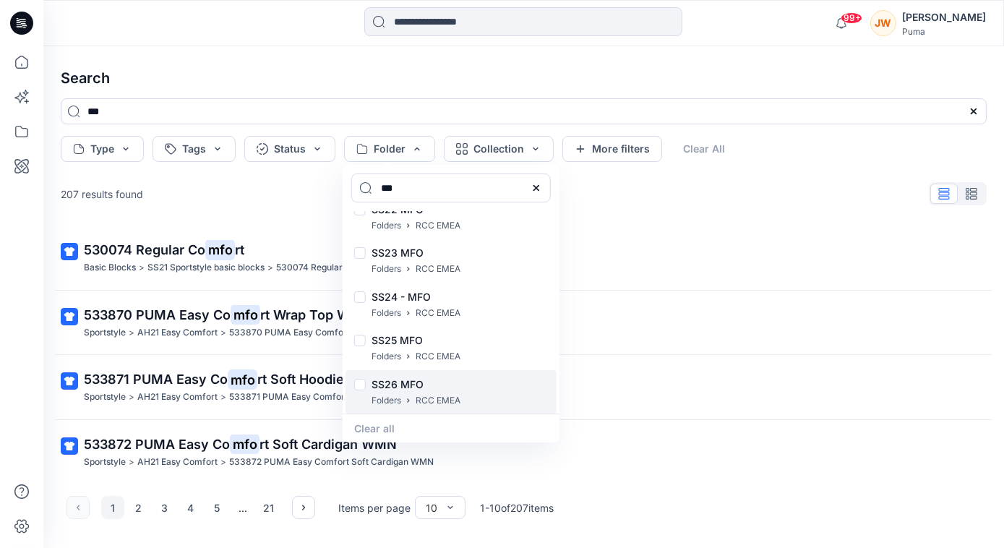
click at [410, 386] on p "SS26 MFO" at bounding box center [415, 384] width 89 height 17
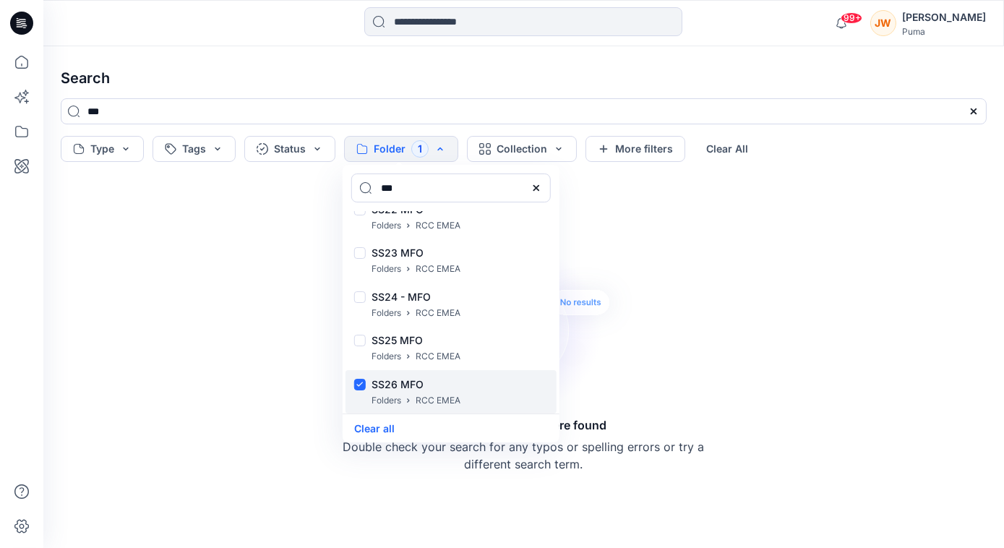
click at [410, 386] on p "SS26 MFO" at bounding box center [415, 384] width 89 height 17
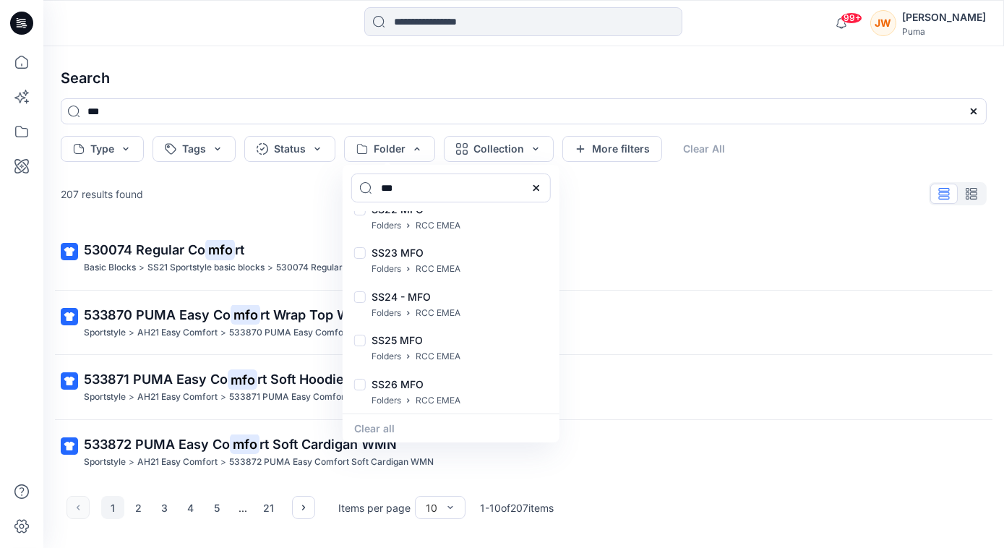
drag, startPoint x: 236, startPoint y: 61, endPoint x: 226, endPoint y: 55, distance: 12.0
click at [236, 61] on h4 "Search" at bounding box center [523, 78] width 949 height 40
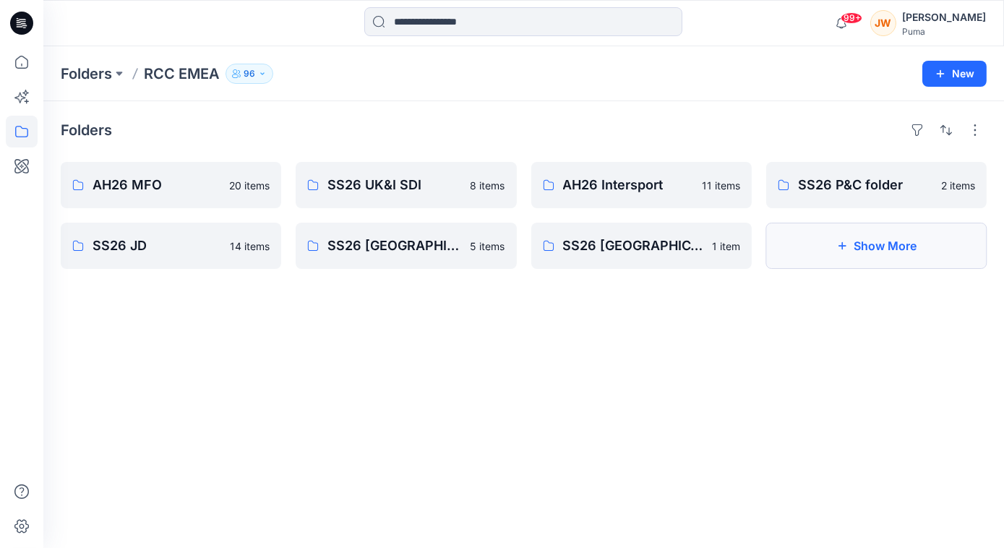
click at [871, 247] on button "Show More" at bounding box center [876, 246] width 220 height 46
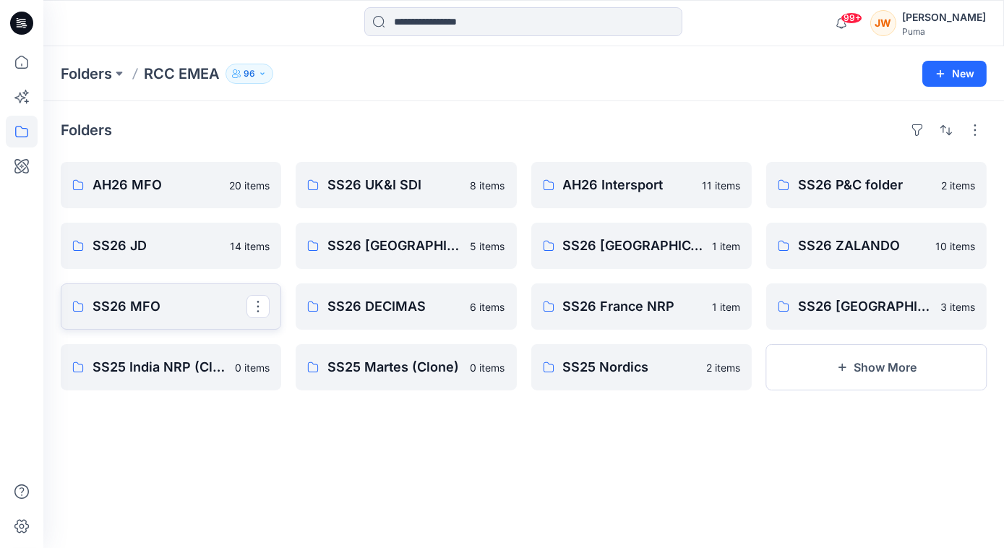
click at [121, 306] on p "SS26 MFO" at bounding box center [170, 306] width 154 height 20
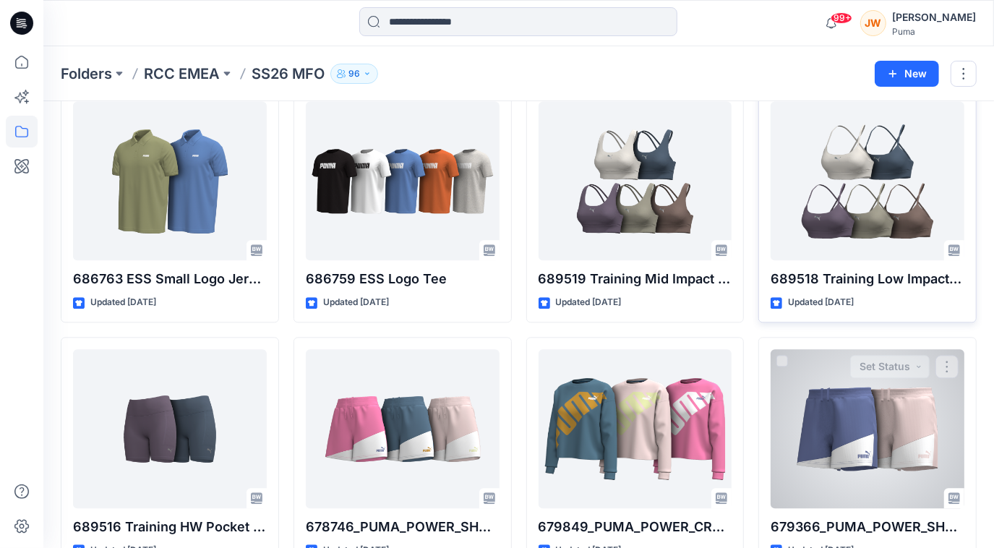
scroll to position [2122, 0]
